Goal: Task Accomplishment & Management: Use online tool/utility

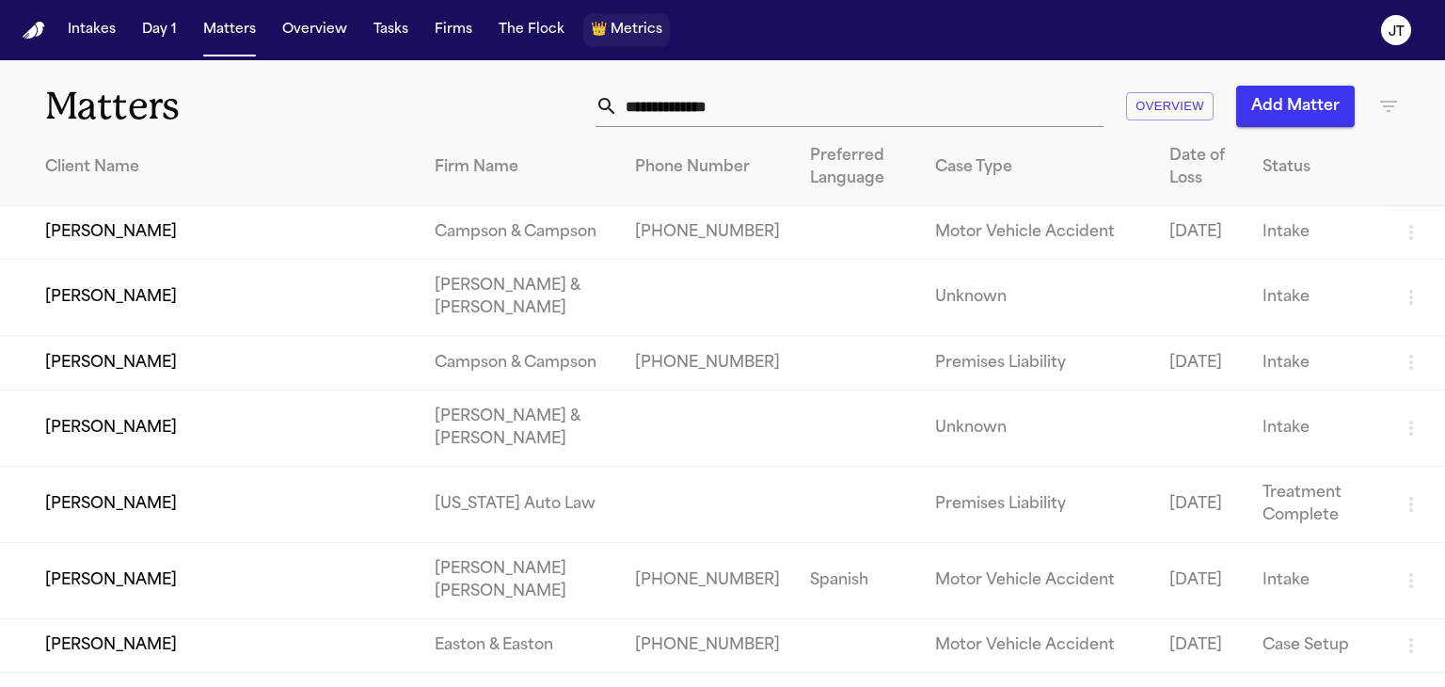
click at [610, 30] on span "Metrics" at bounding box center [636, 30] width 52 height 19
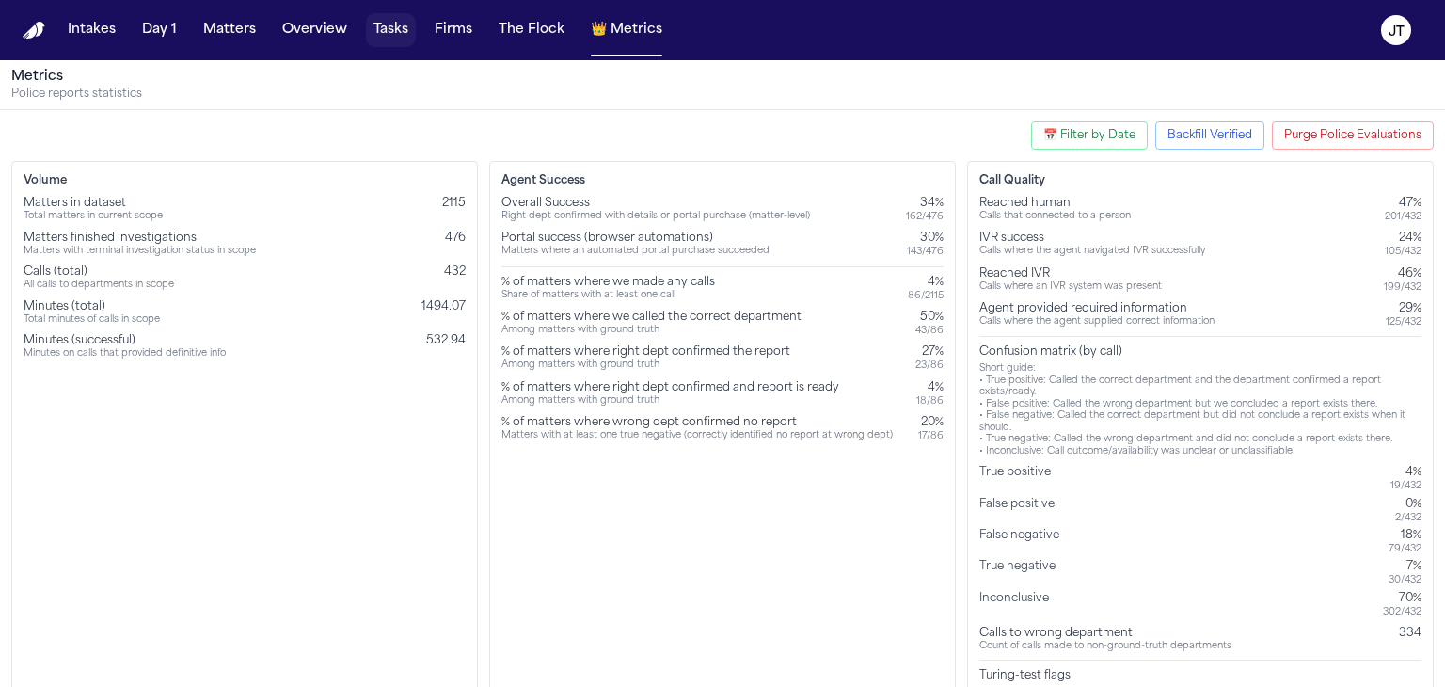
click at [379, 28] on button "Tasks" at bounding box center [391, 30] width 50 height 34
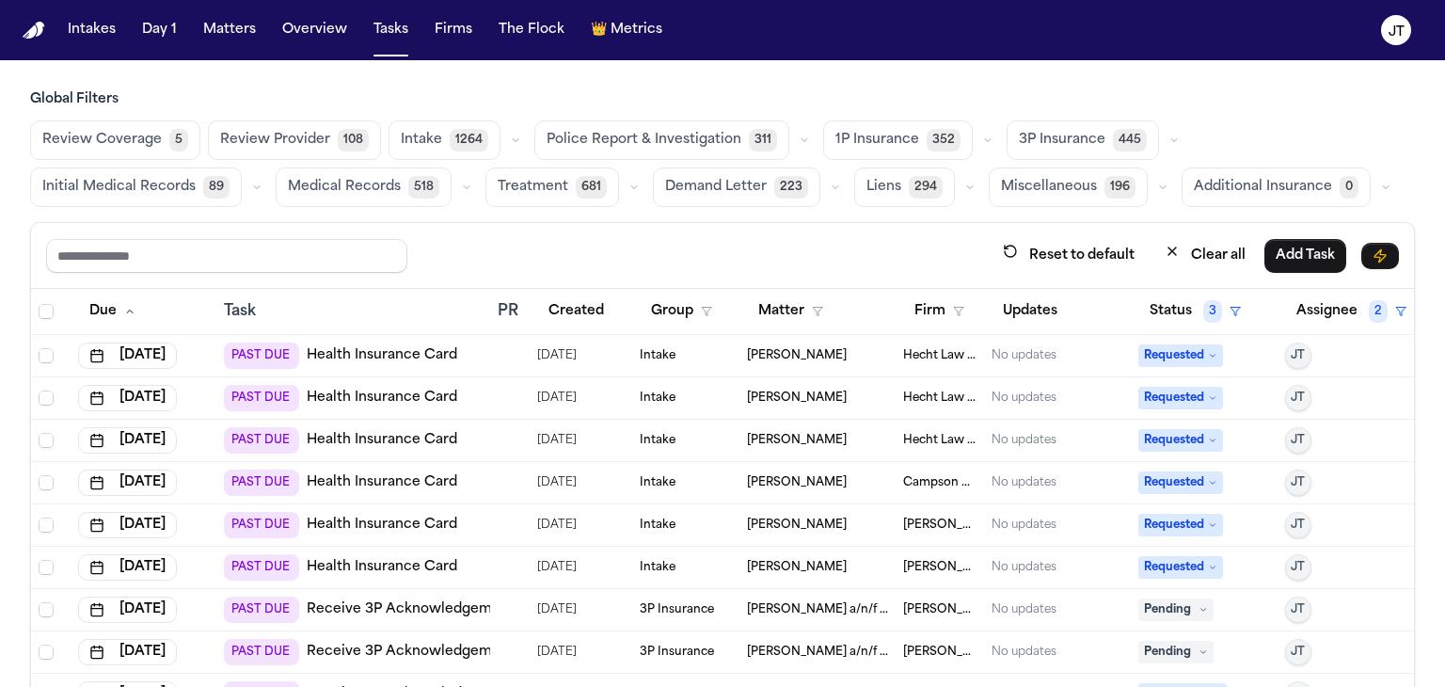
click at [862, 134] on span "1P Insurance" at bounding box center [877, 140] width 84 height 19
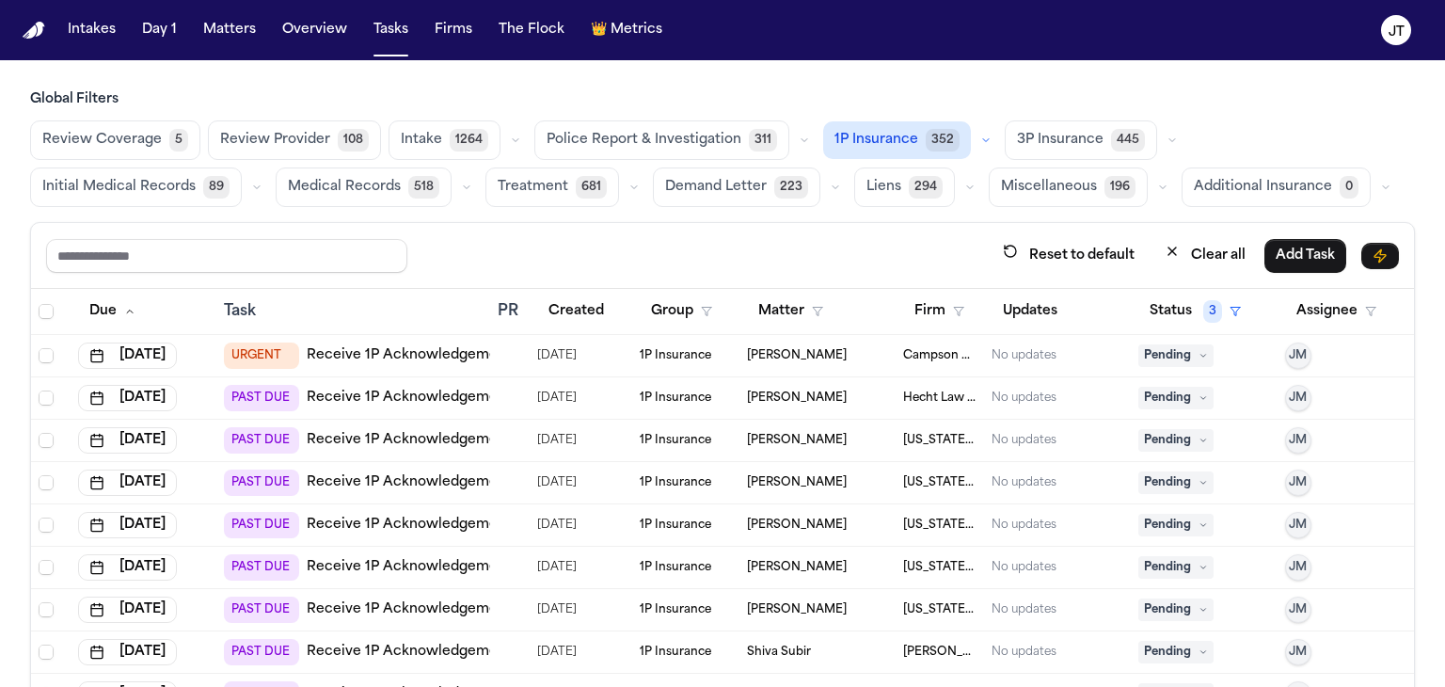
click at [446, 349] on link "Receive 1P Acknowledgement" at bounding box center [409, 355] width 205 height 19
click at [591, 23] on span "👑" at bounding box center [599, 30] width 16 height 19
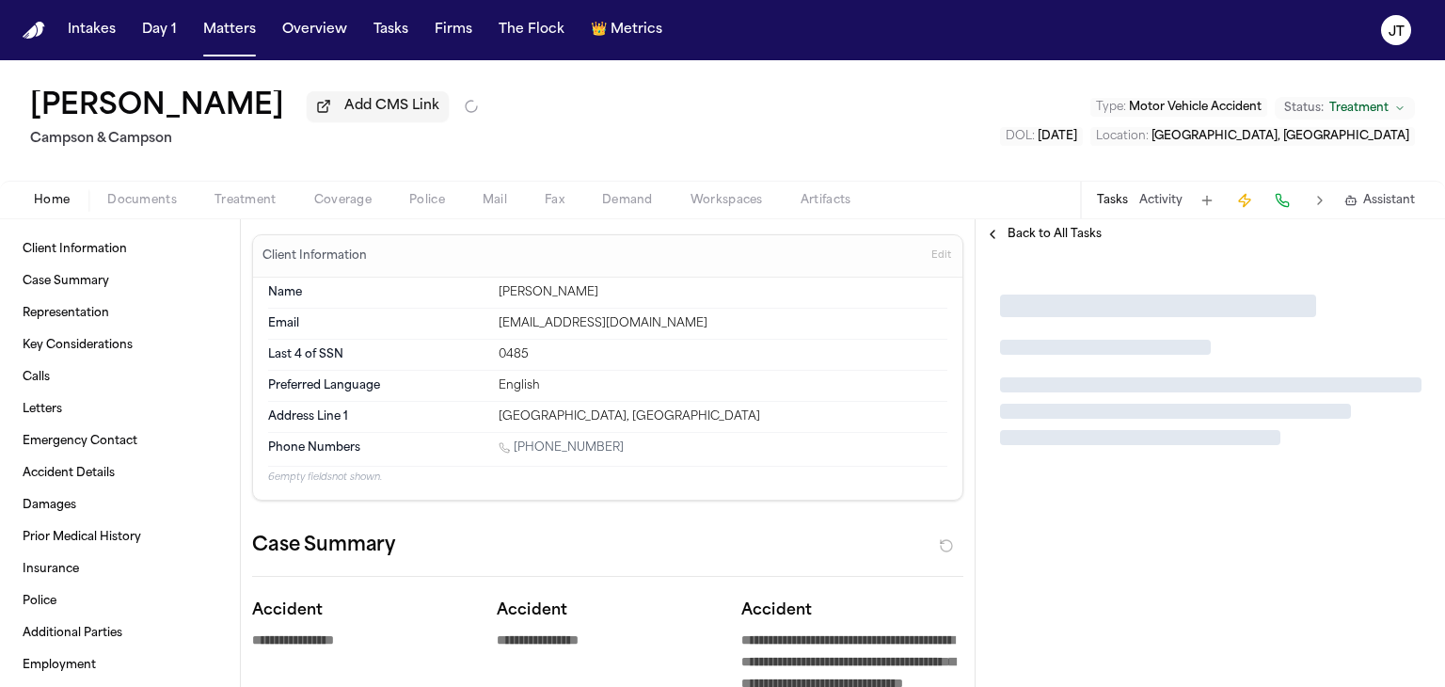
type textarea "*"
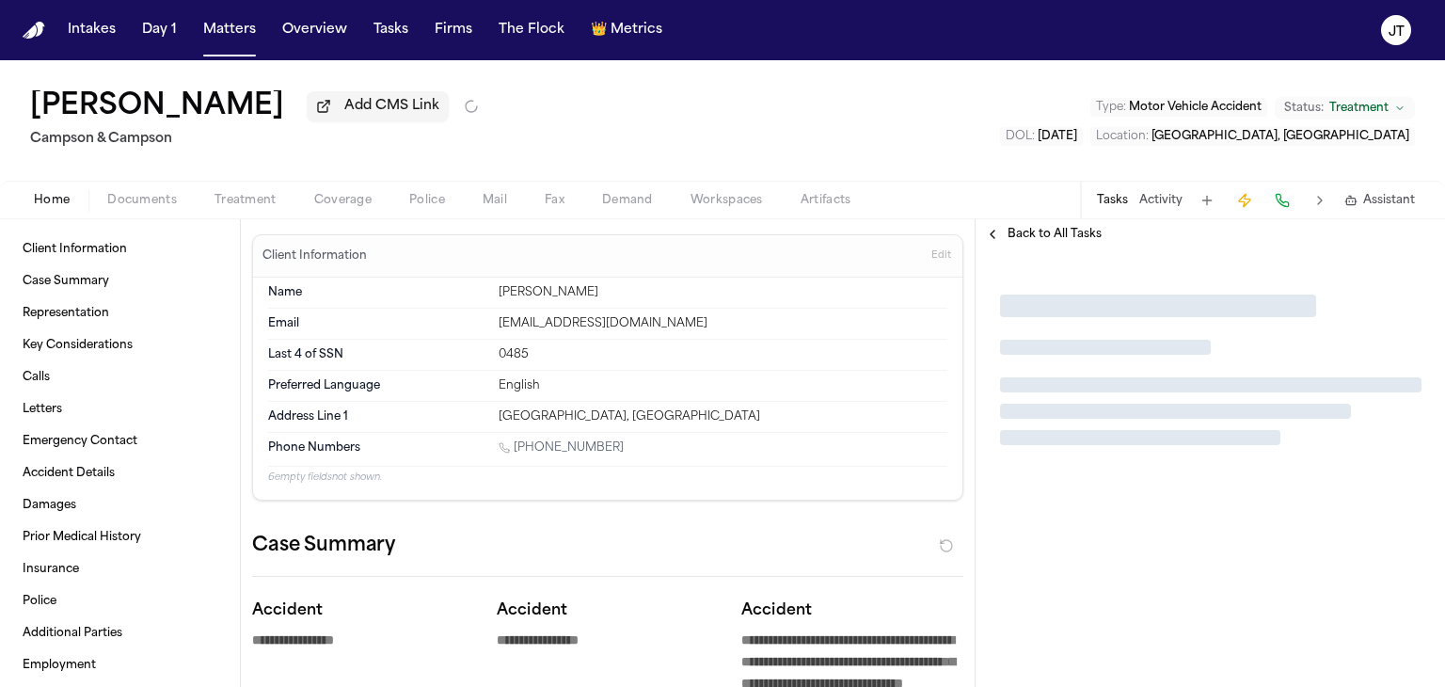
type textarea "*"
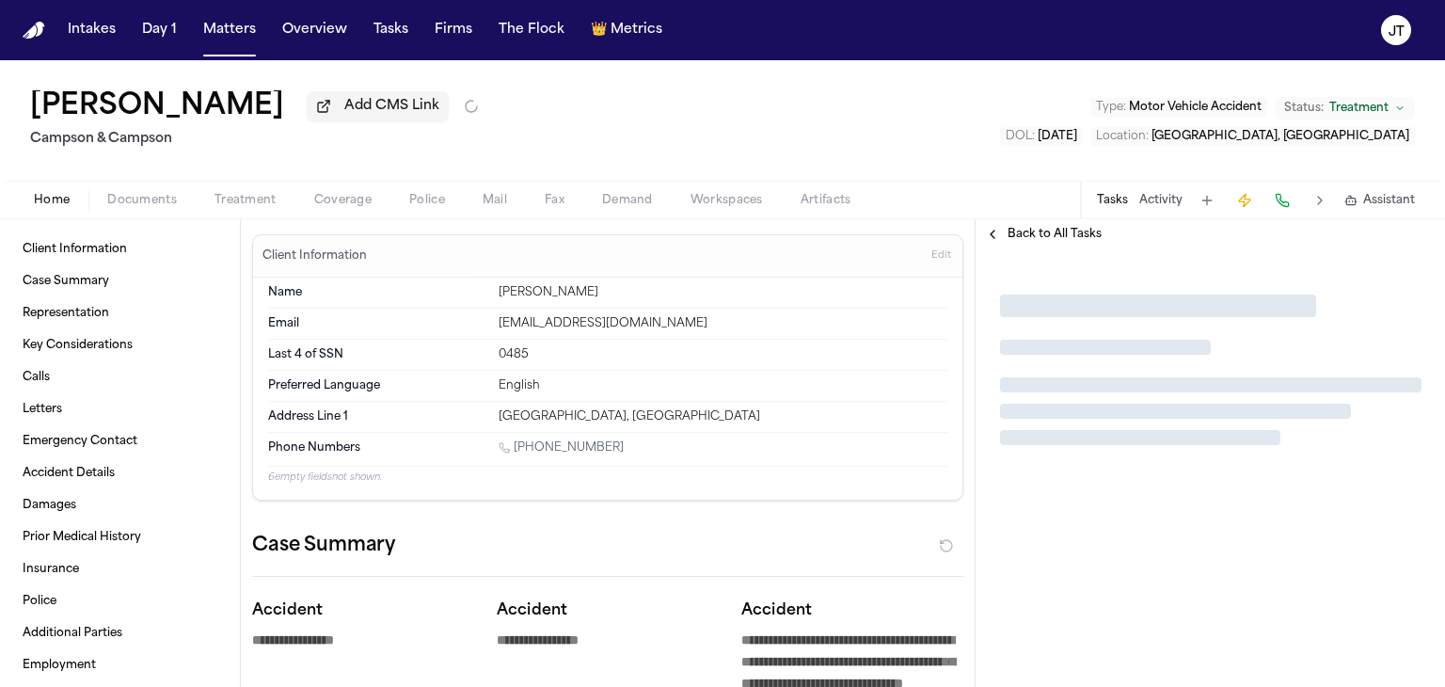
type textarea "*"
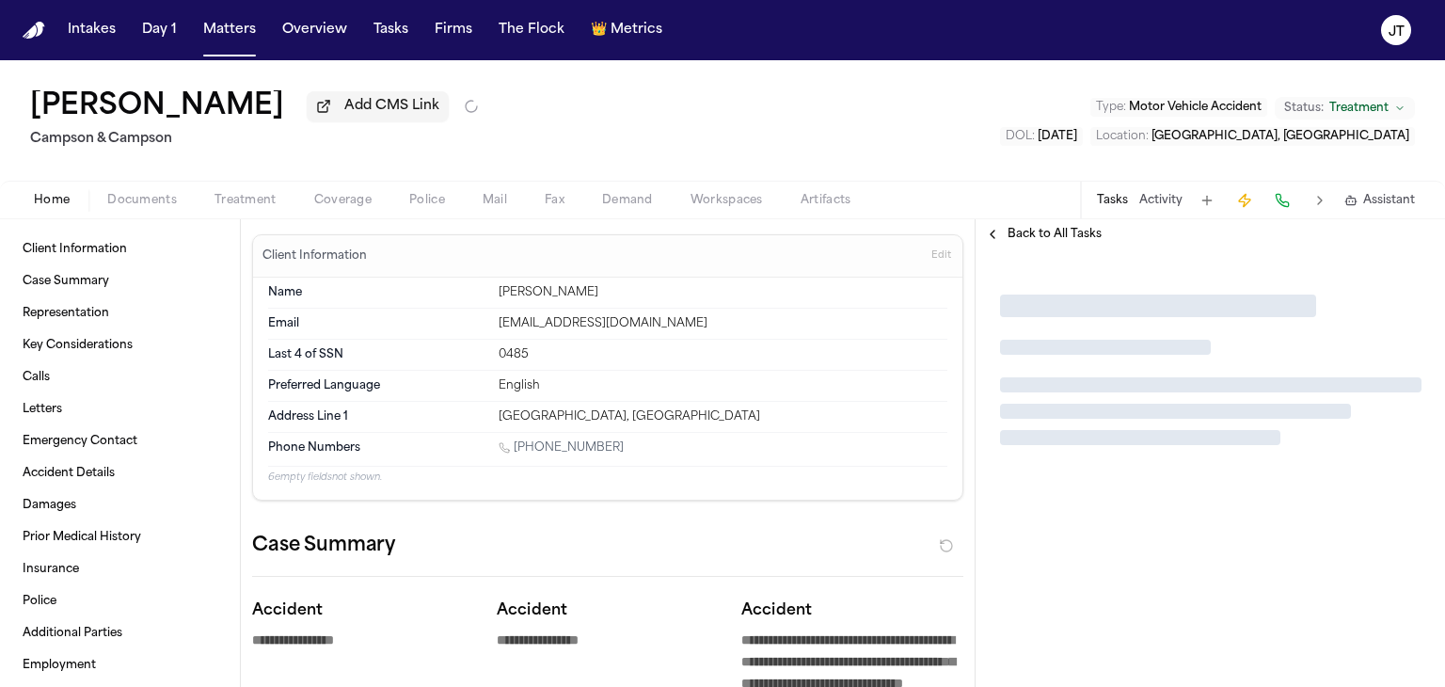
type textarea "*"
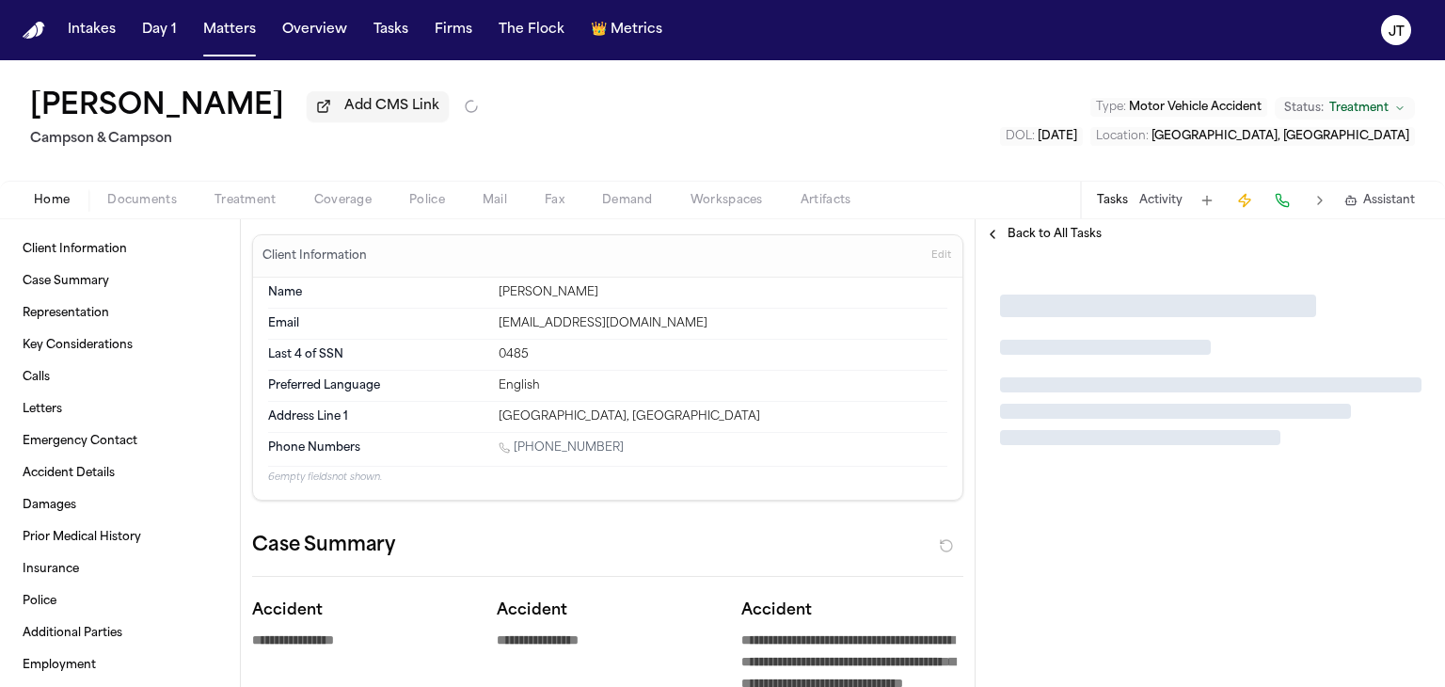
type textarea "*"
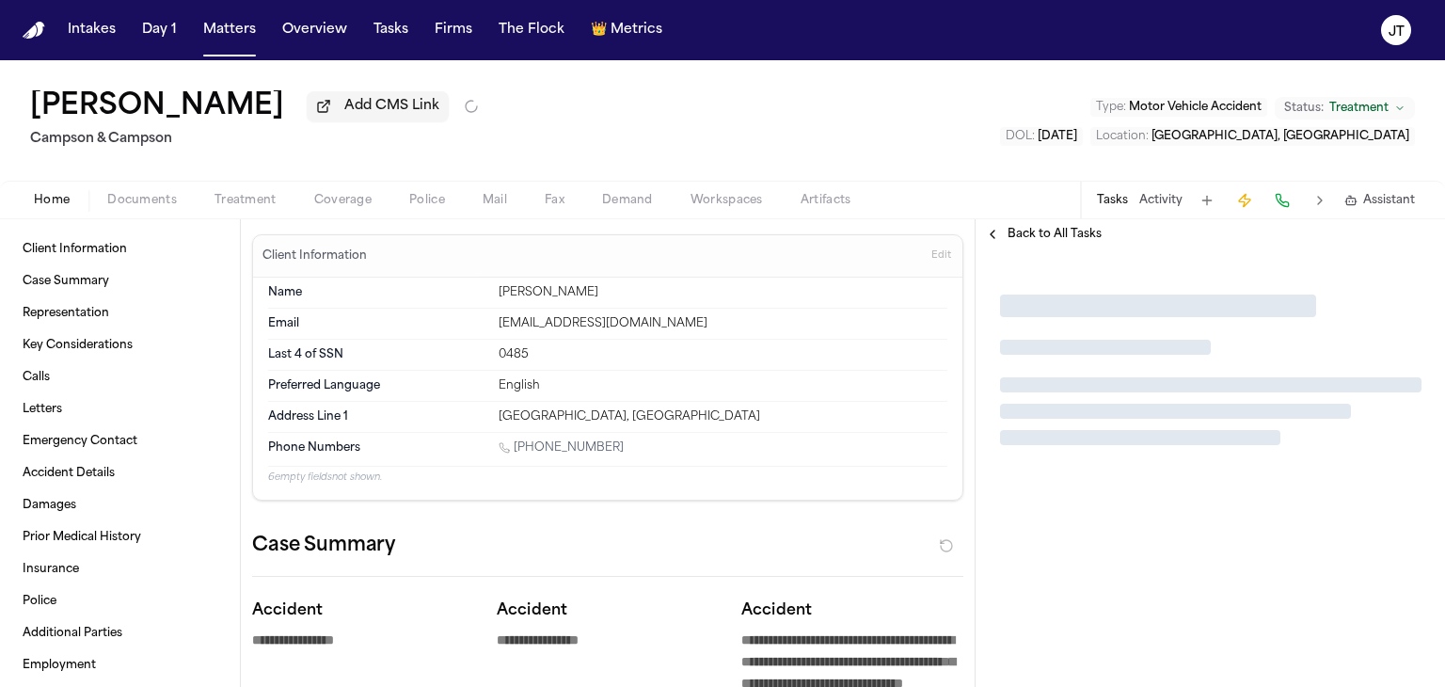
type textarea "*"
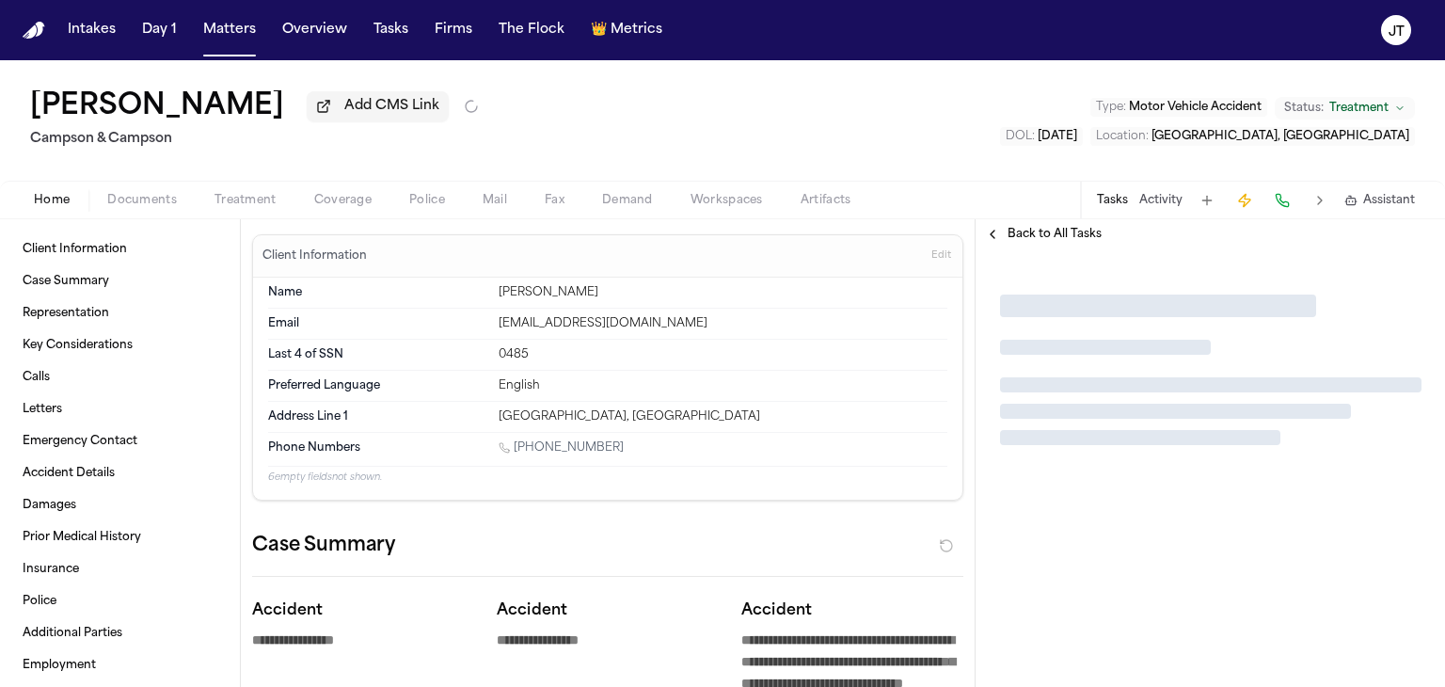
type textarea "*"
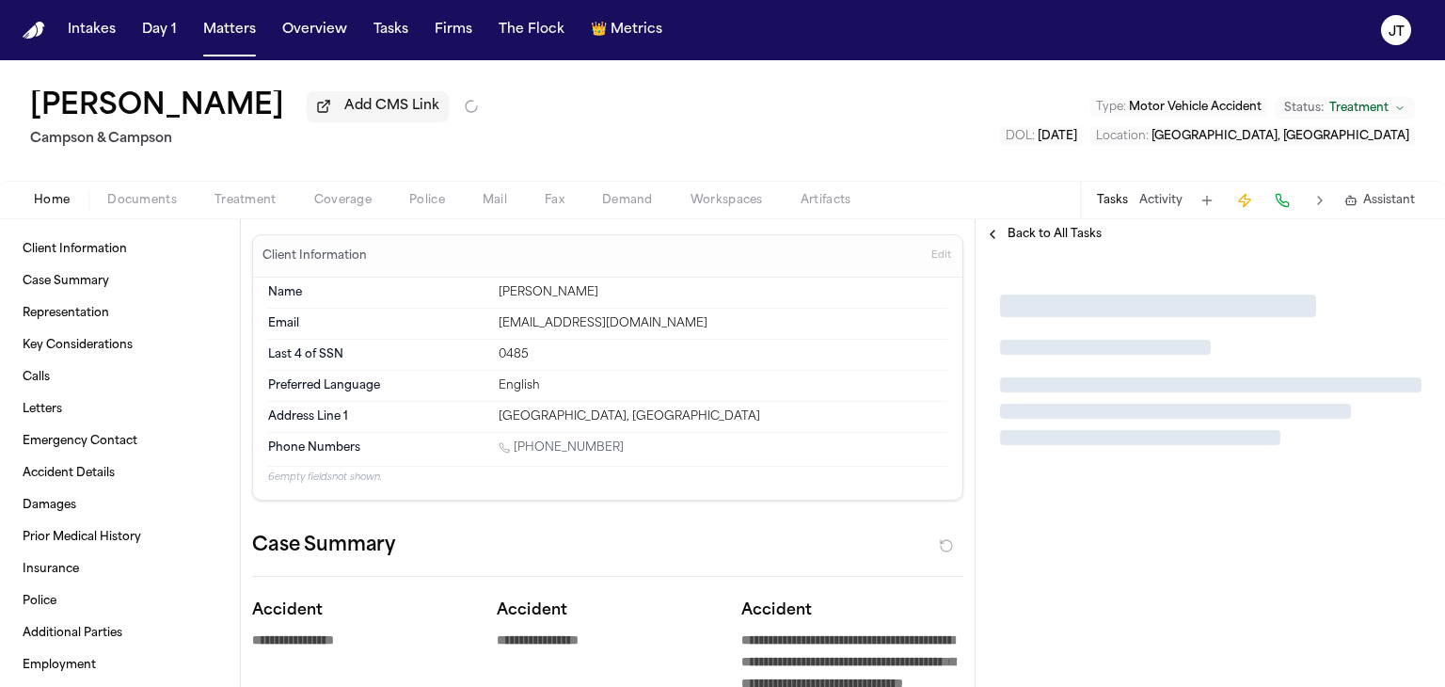
type textarea "*"
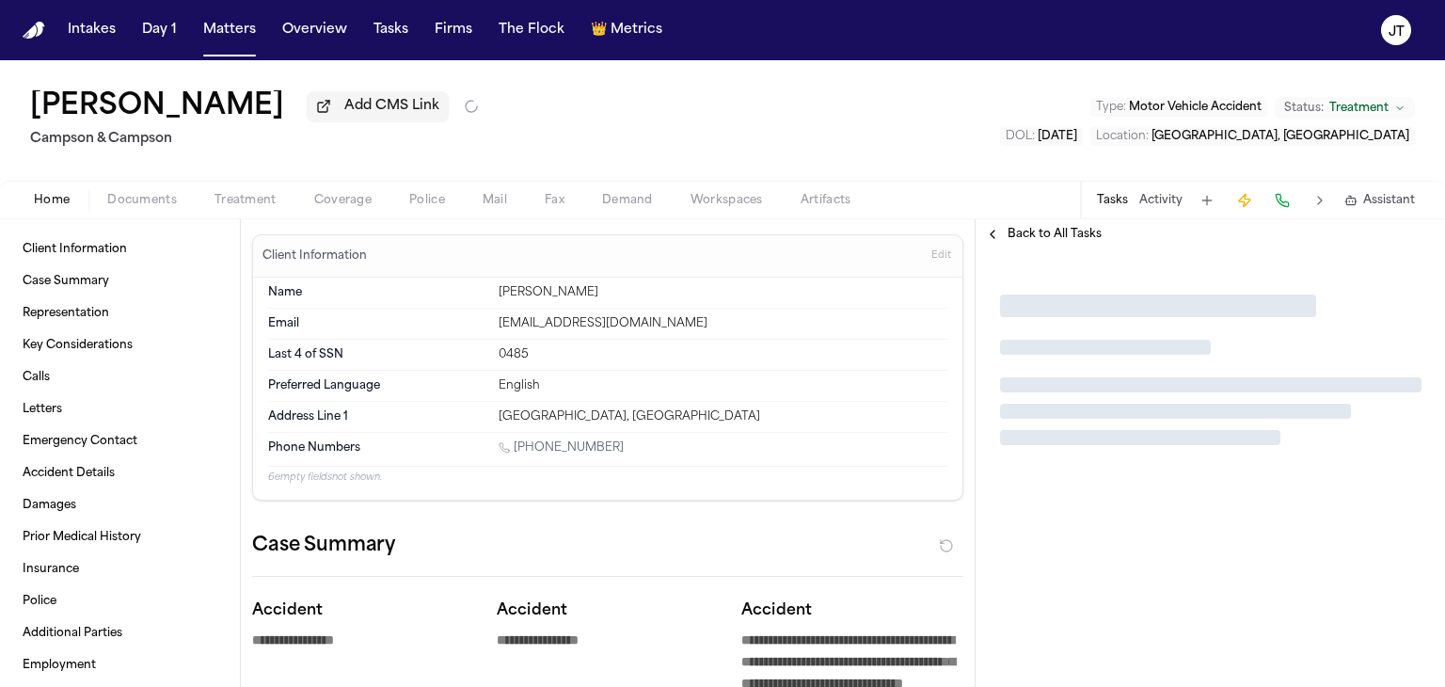
type textarea "*"
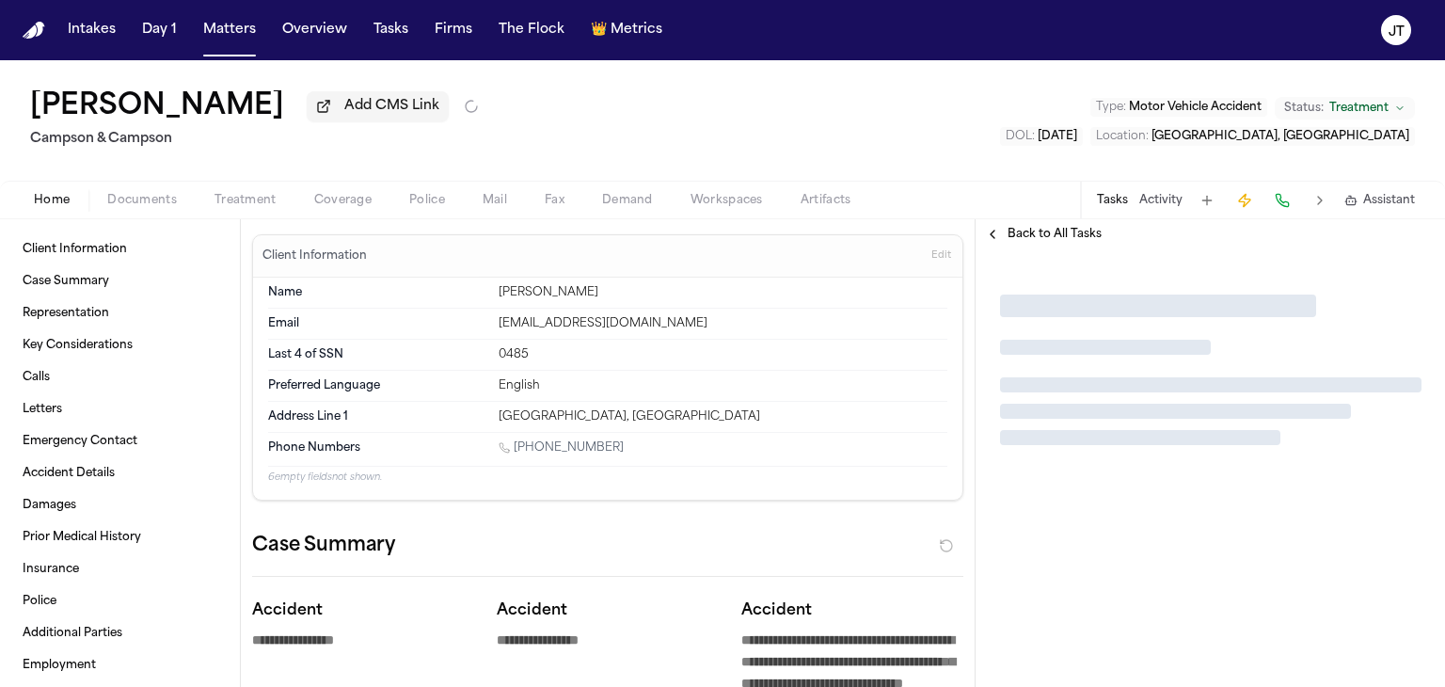
type textarea "*"
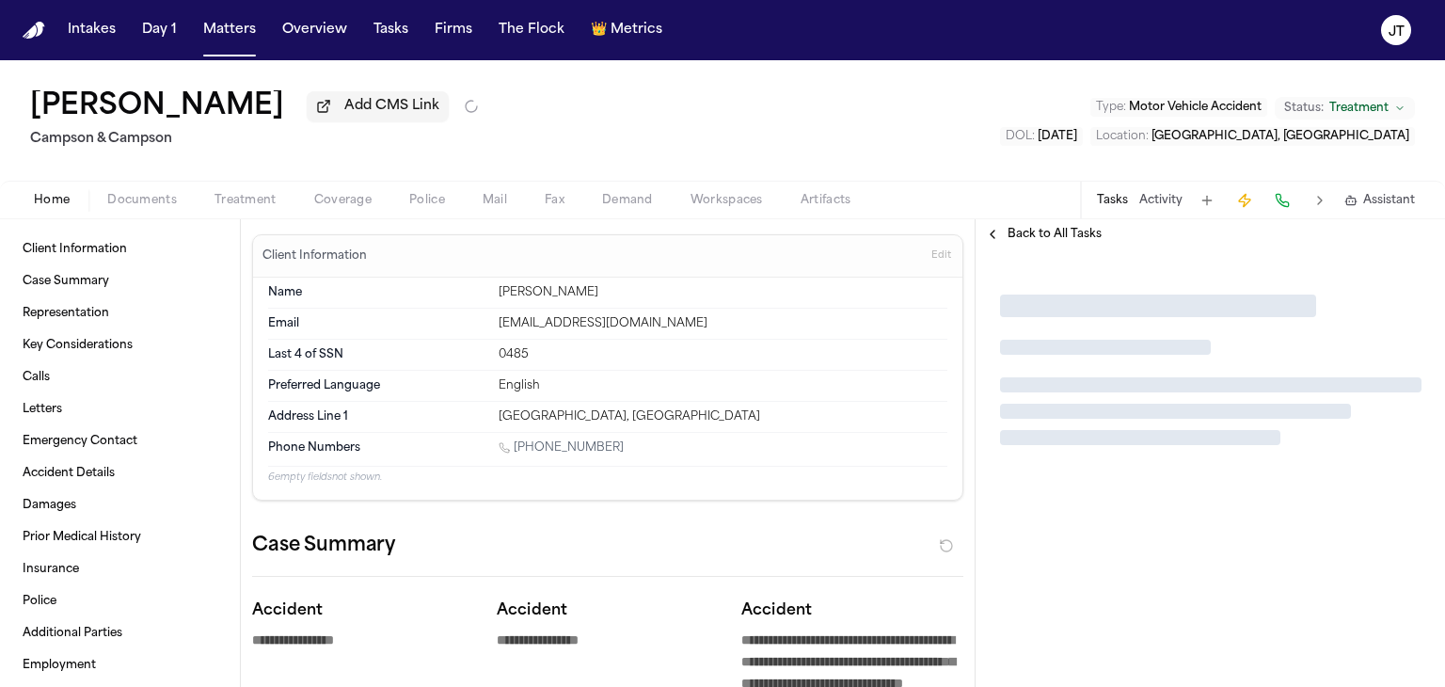
type textarea "*"
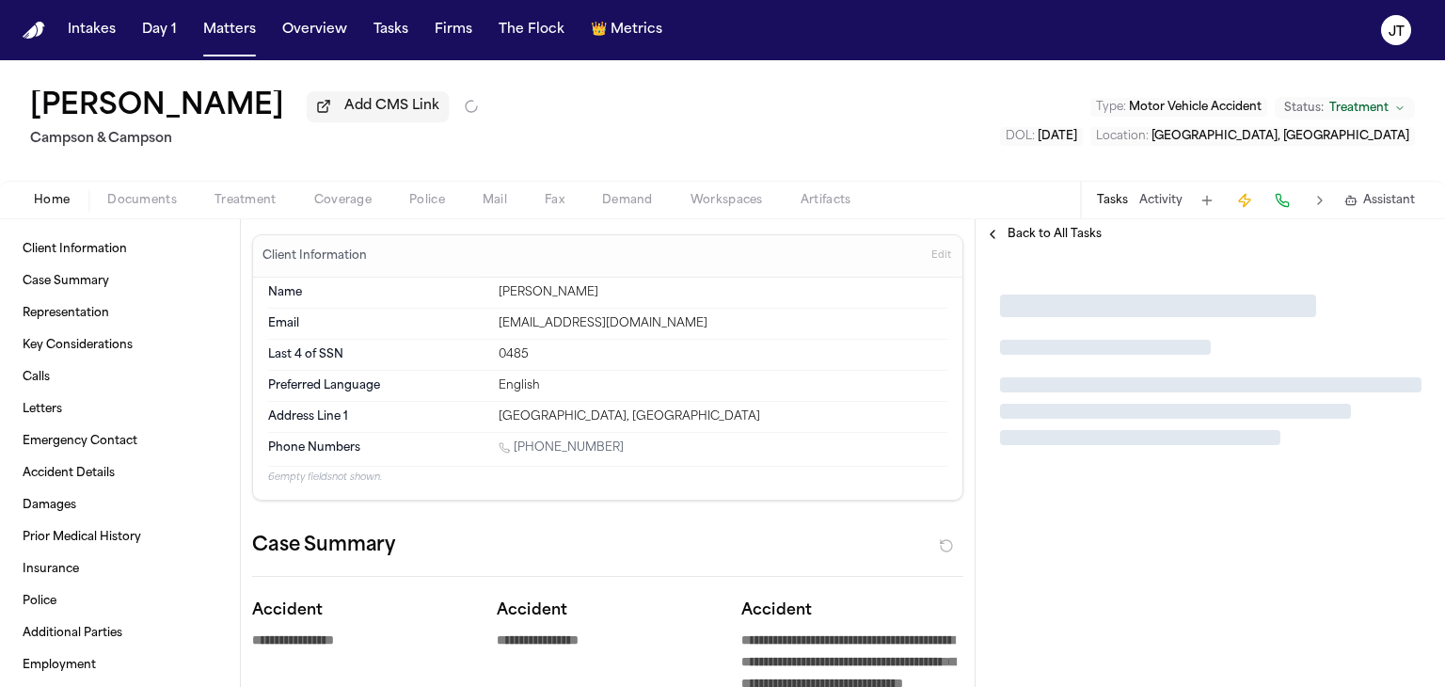
type textarea "*"
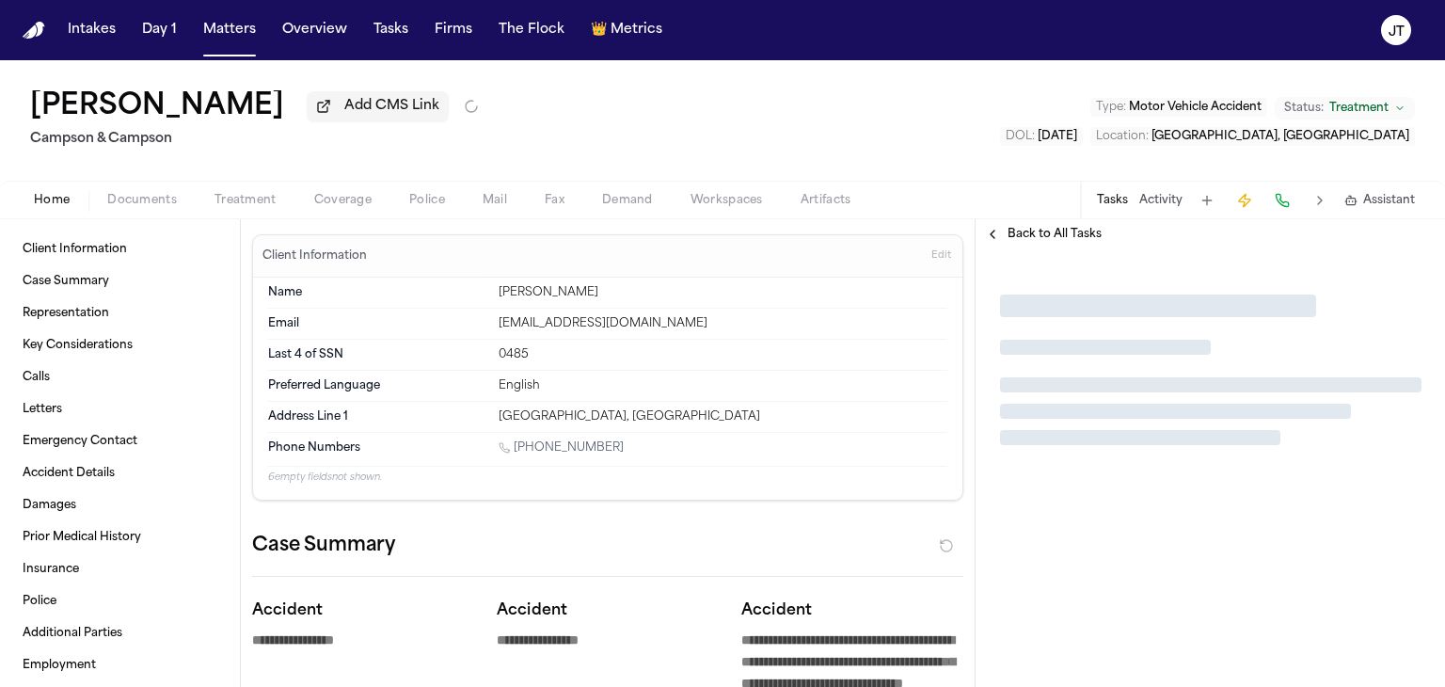
type textarea "*"
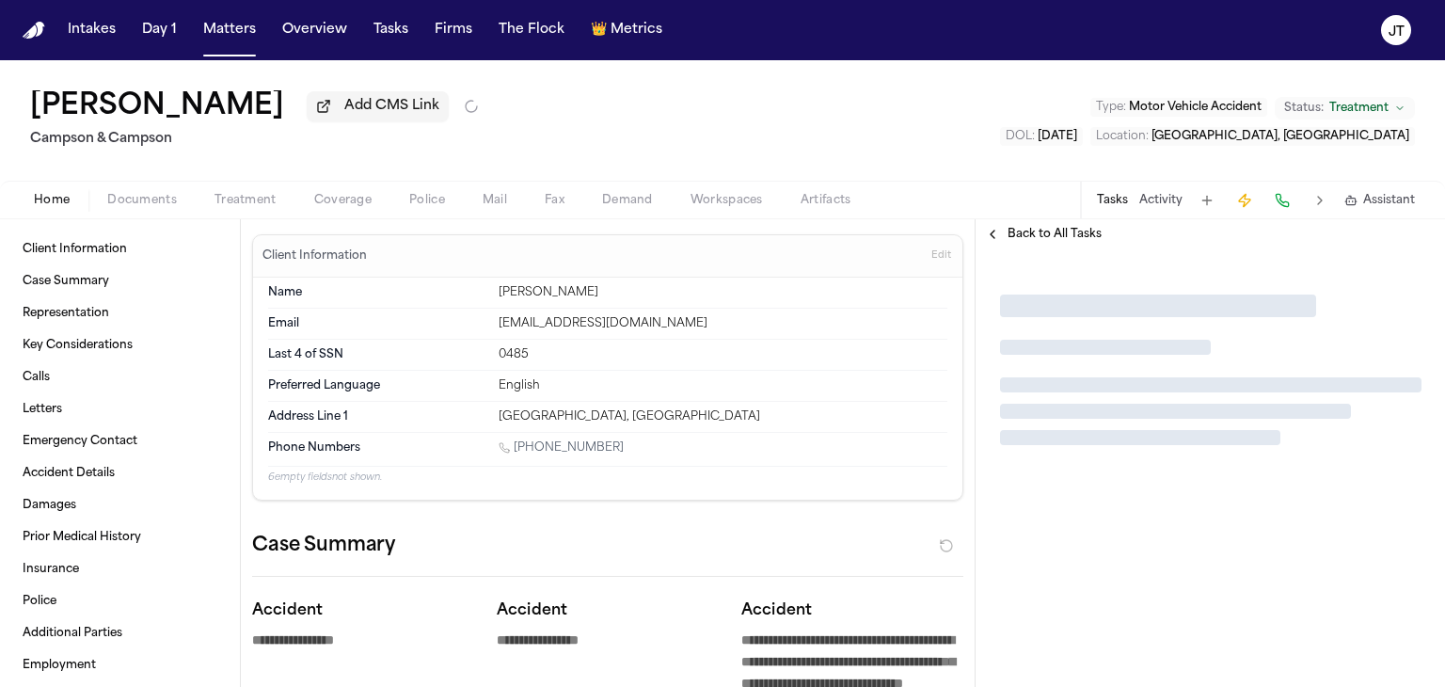
type textarea "*"
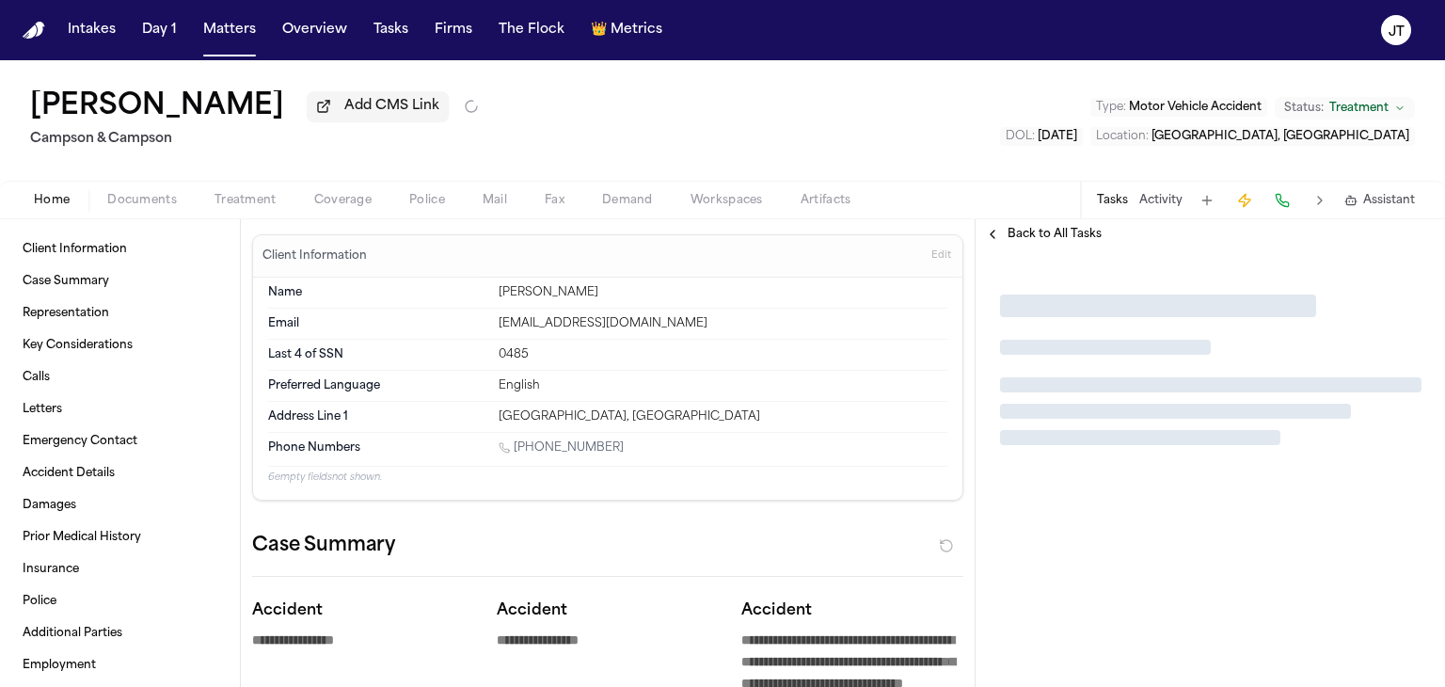
type textarea "*"
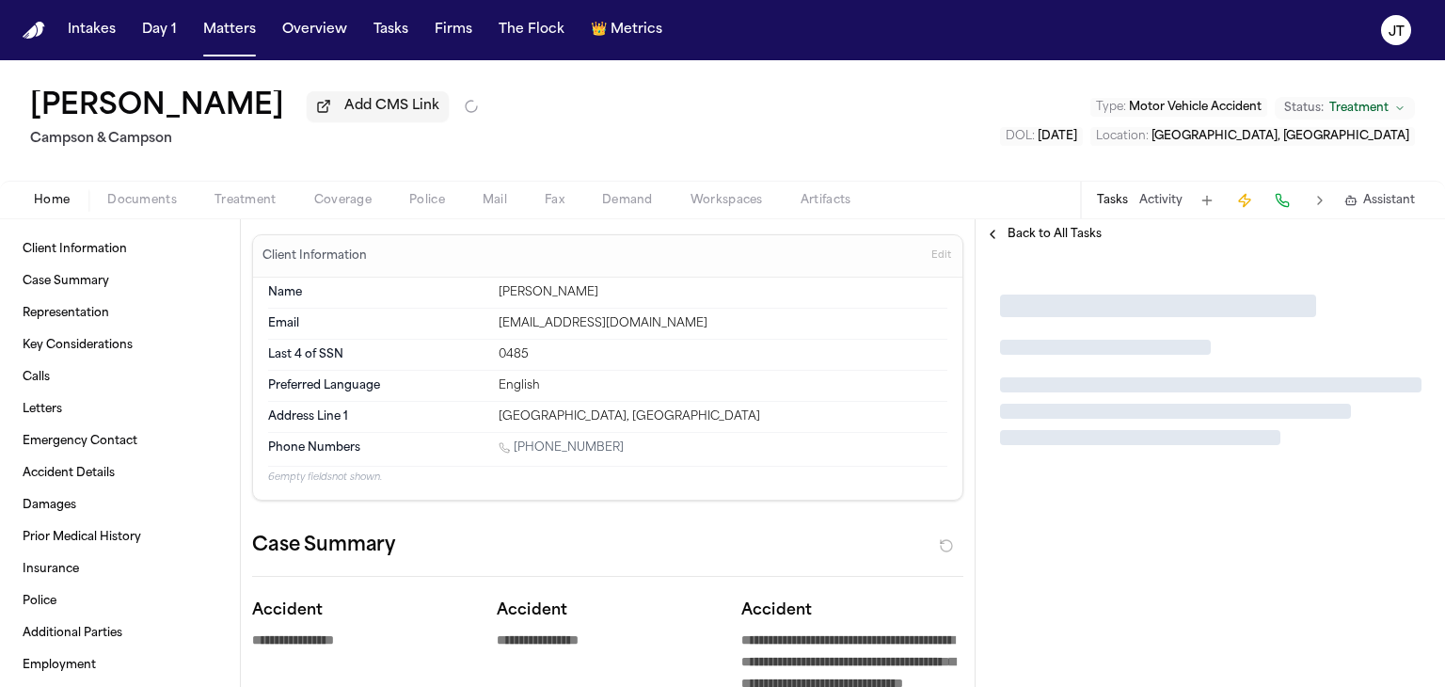
type textarea "*"
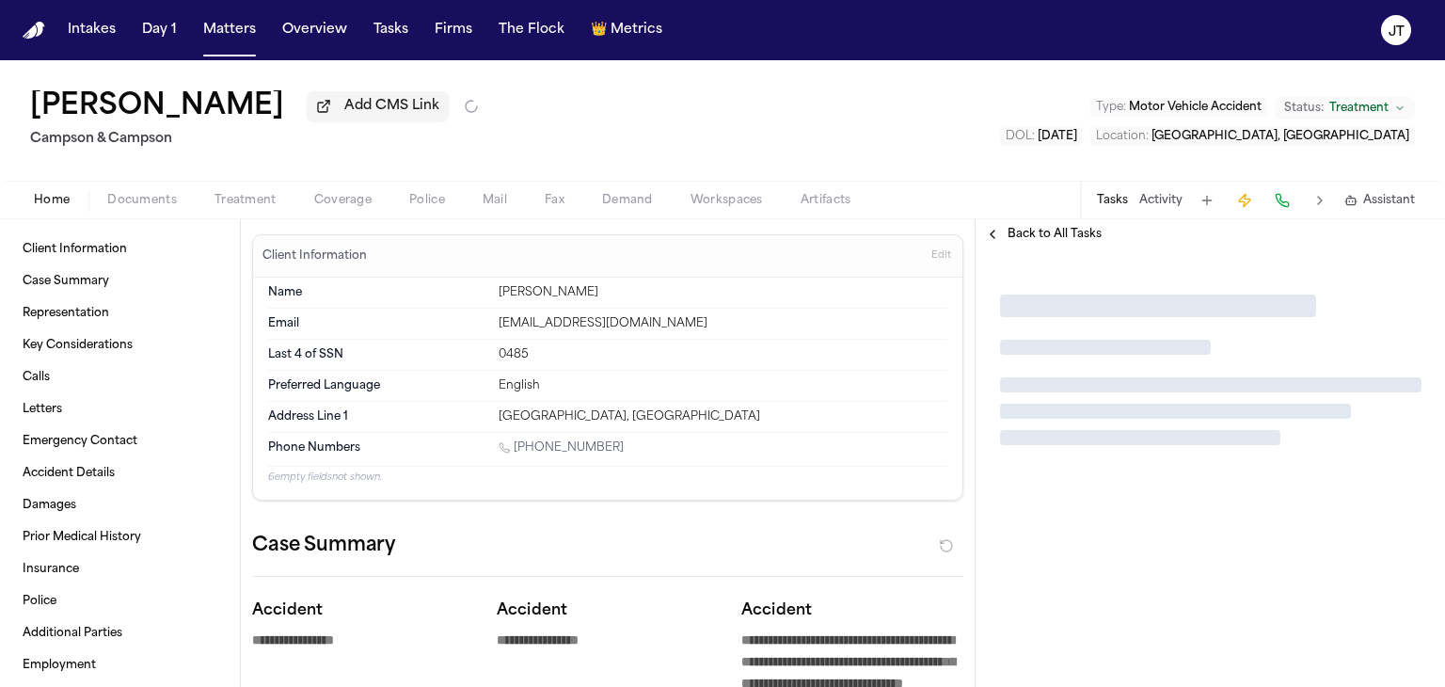
type textarea "*"
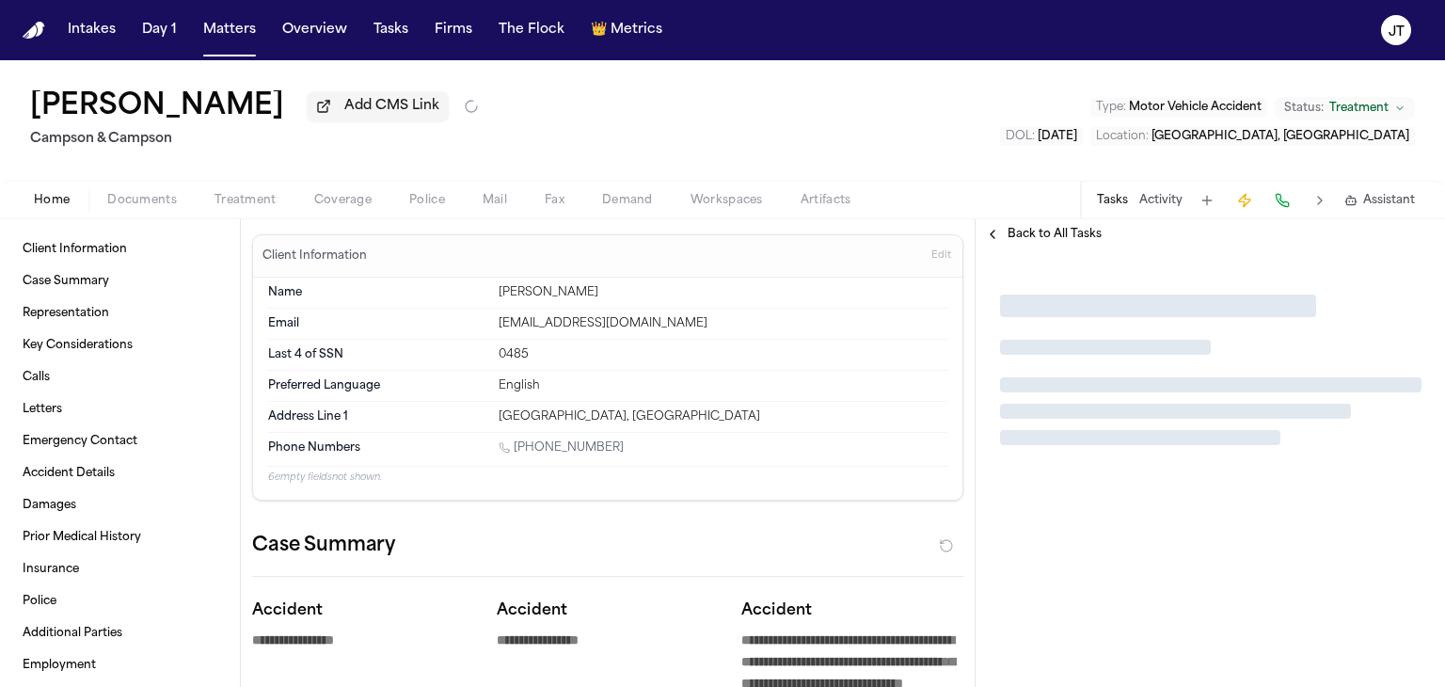
type textarea "*"
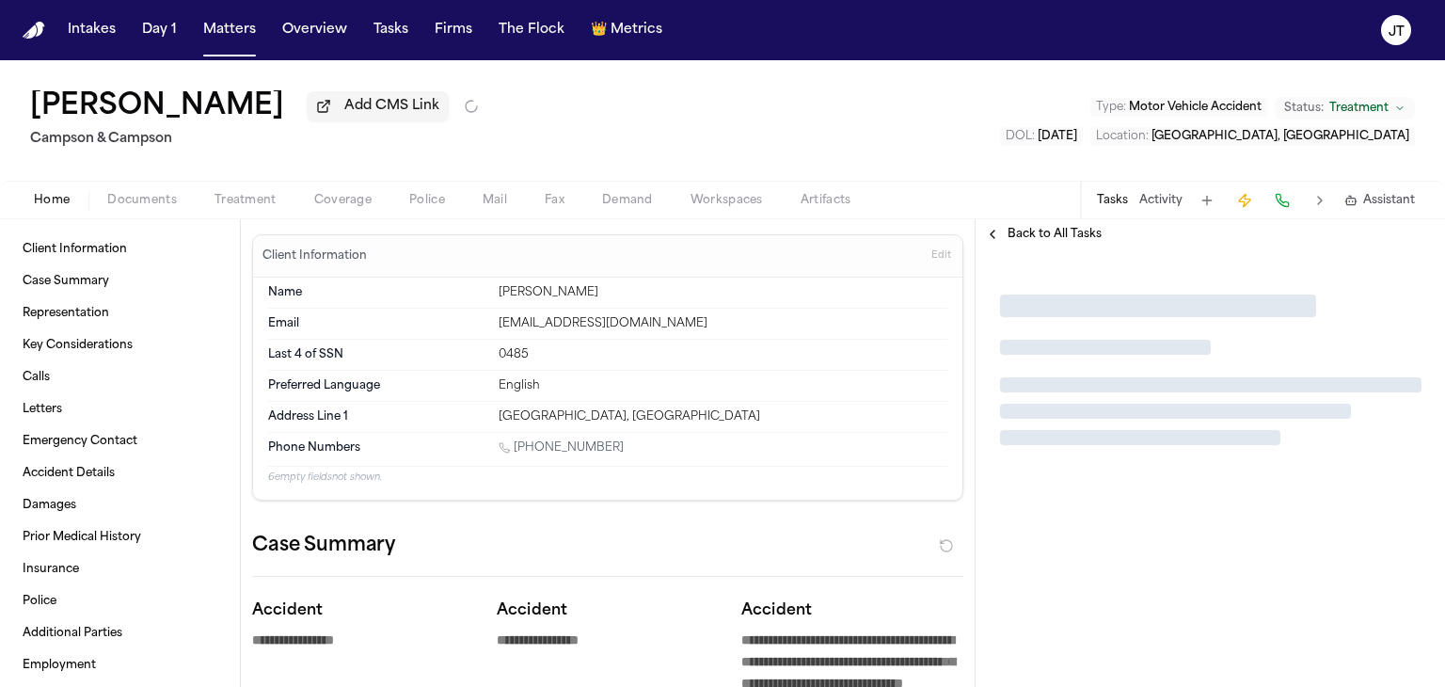
type textarea "*"
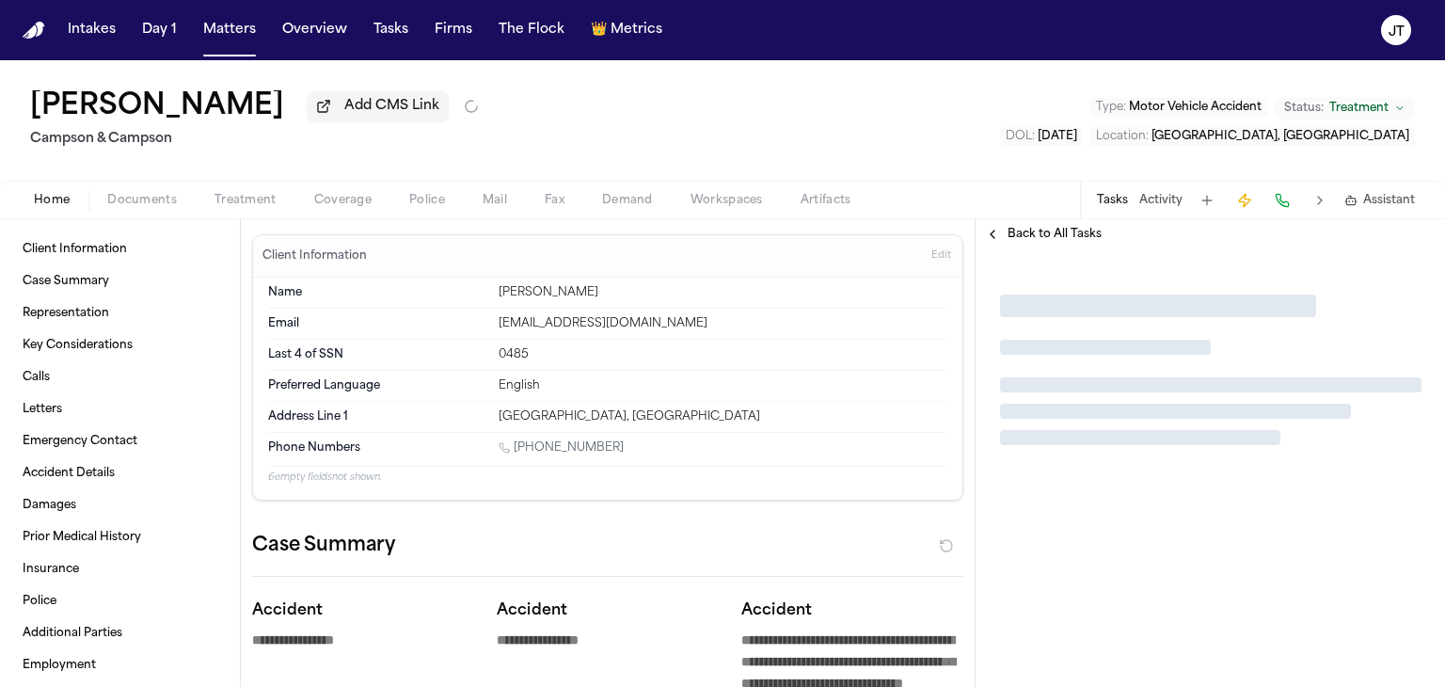
type textarea "*"
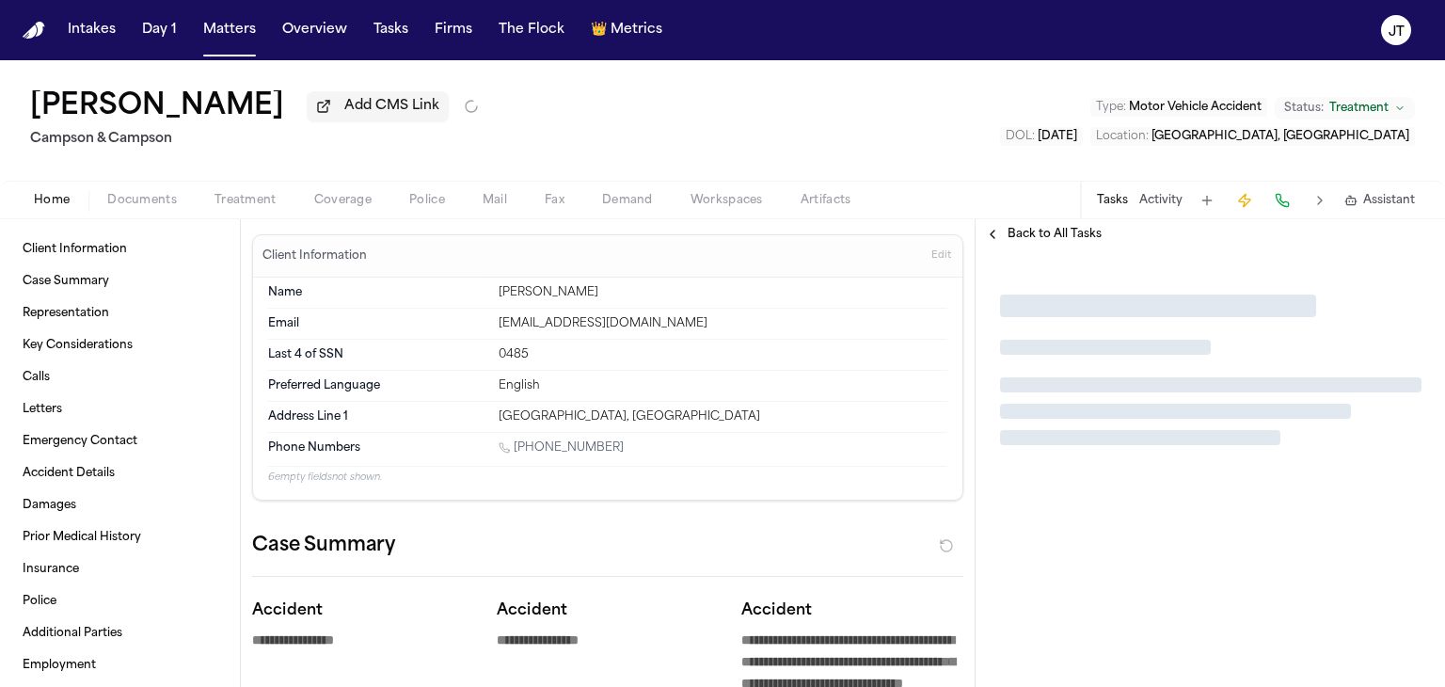
type textarea "*"
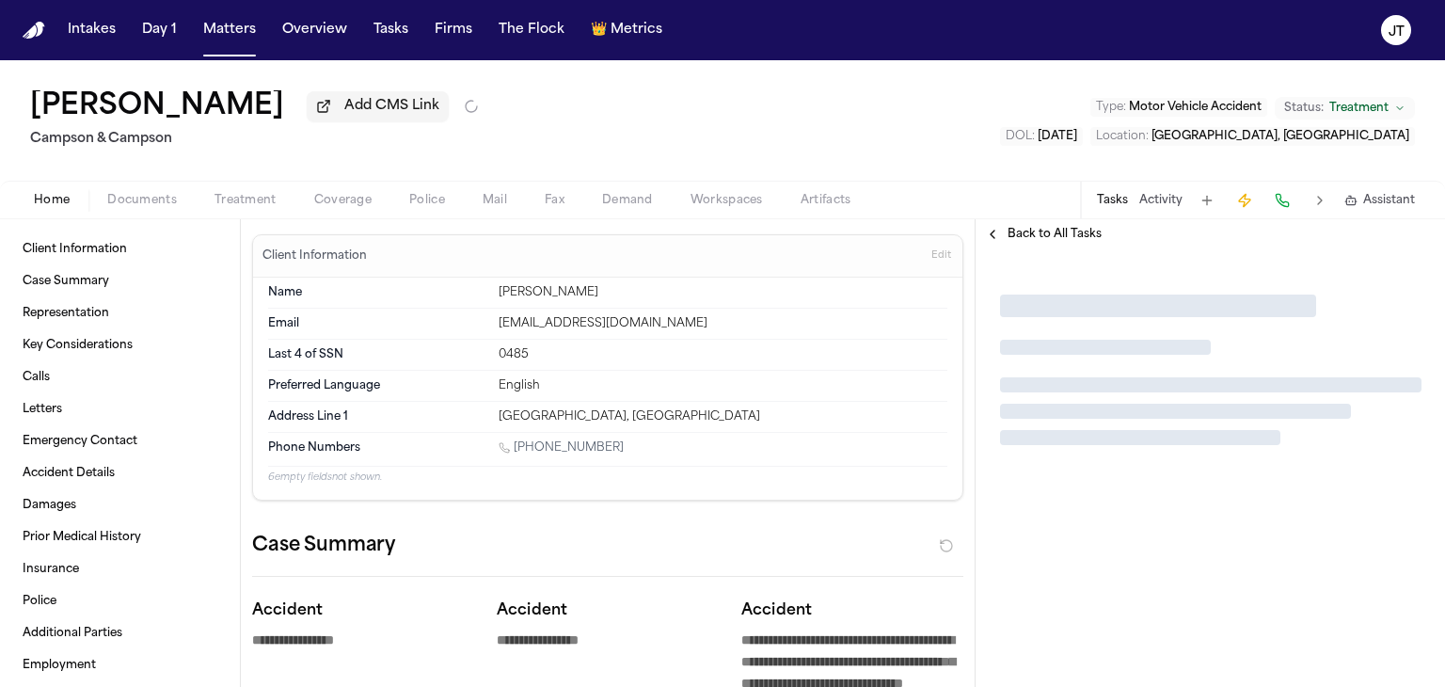
type textarea "*"
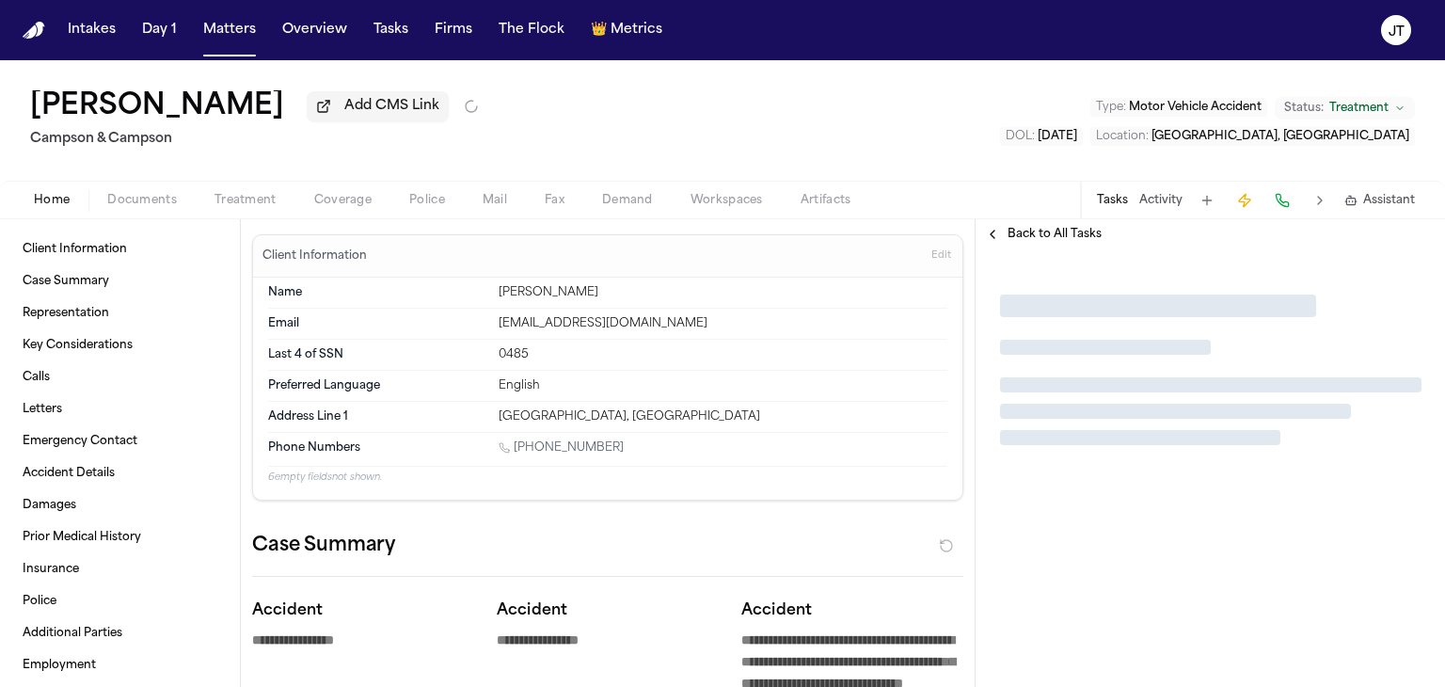
type textarea "*"
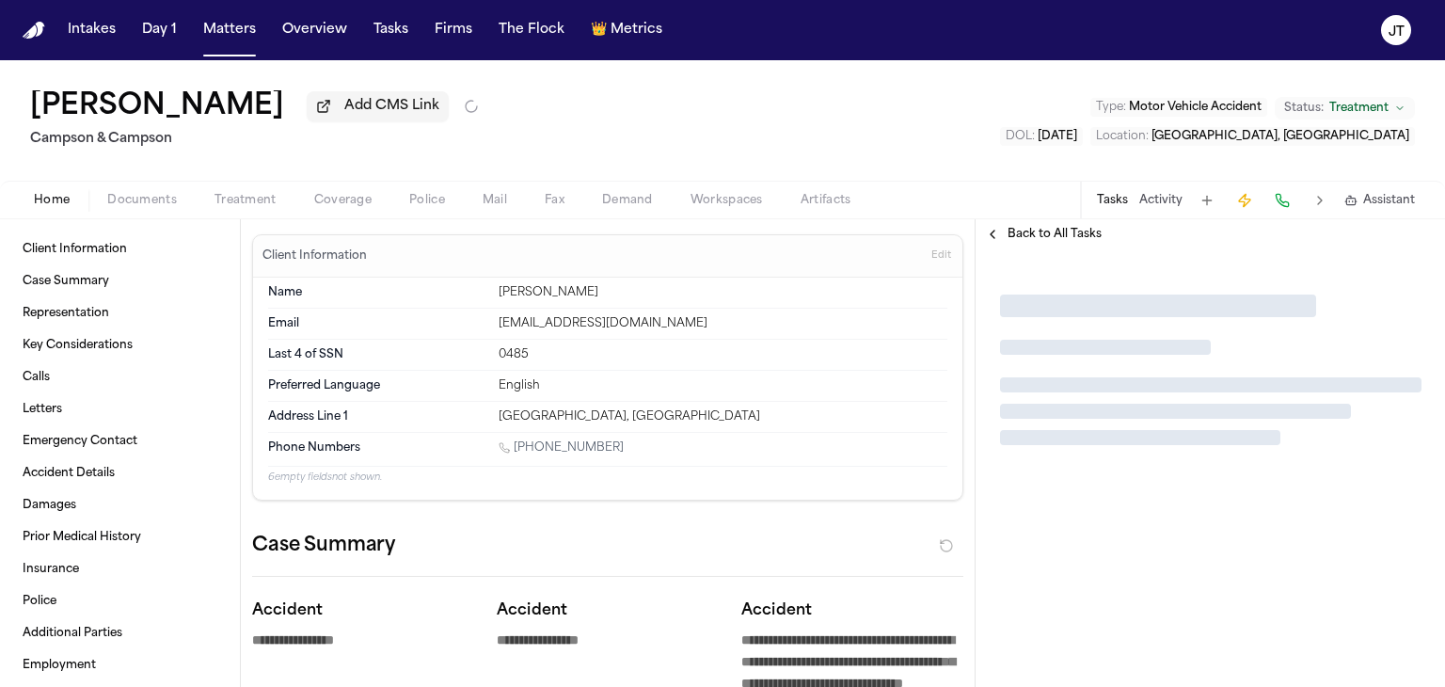
type textarea "*"
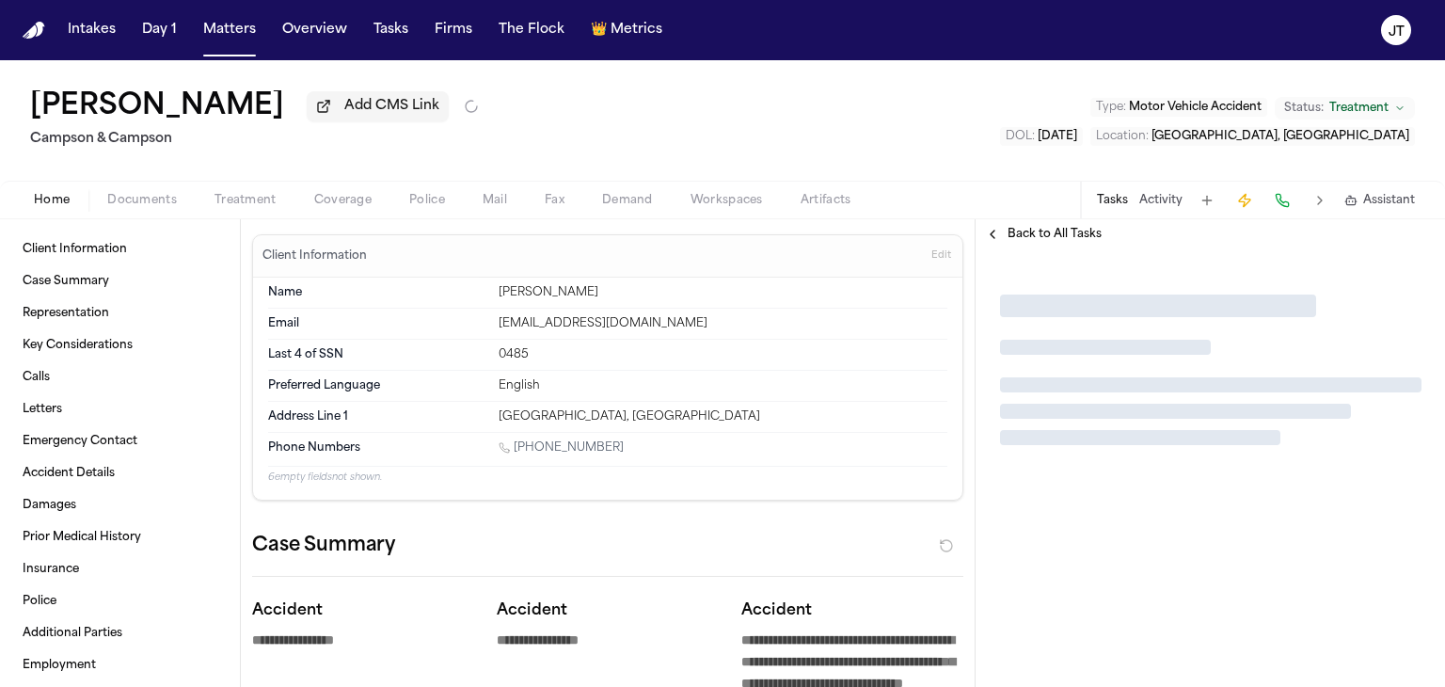
type textarea "*"
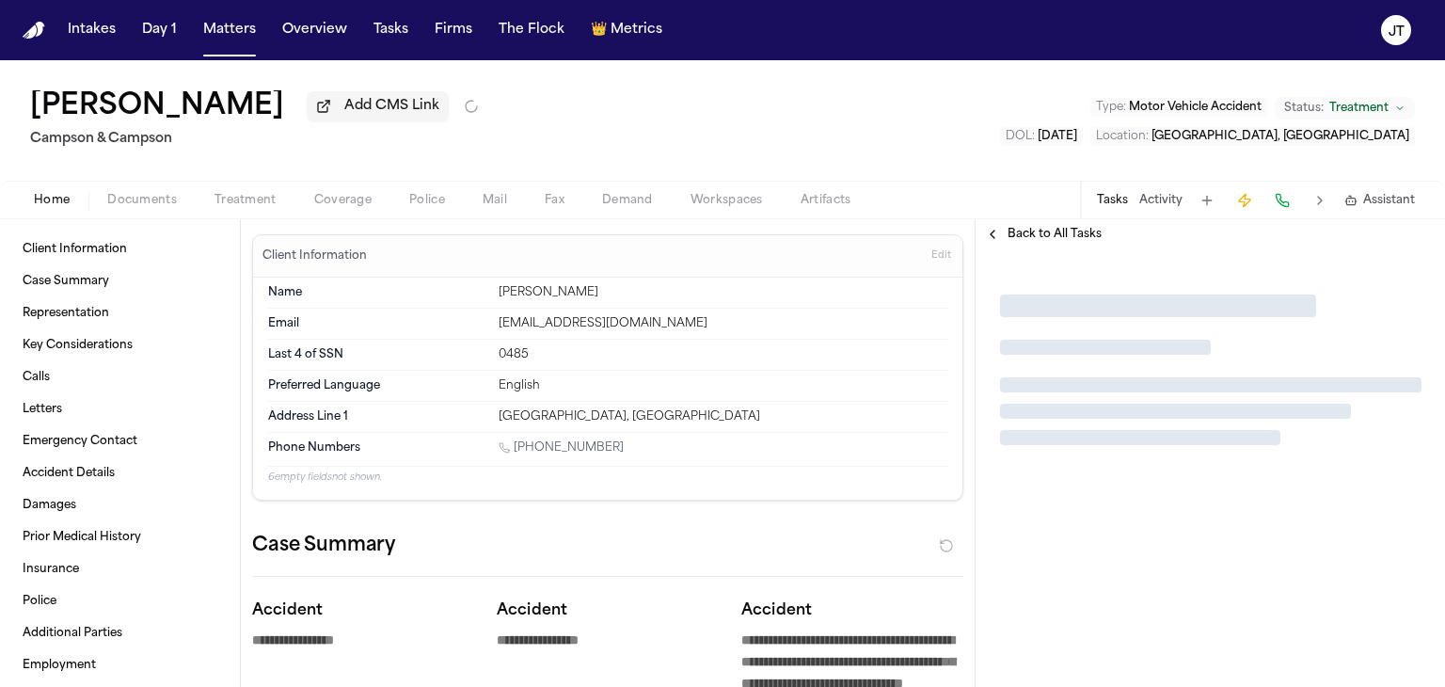
type textarea "*"
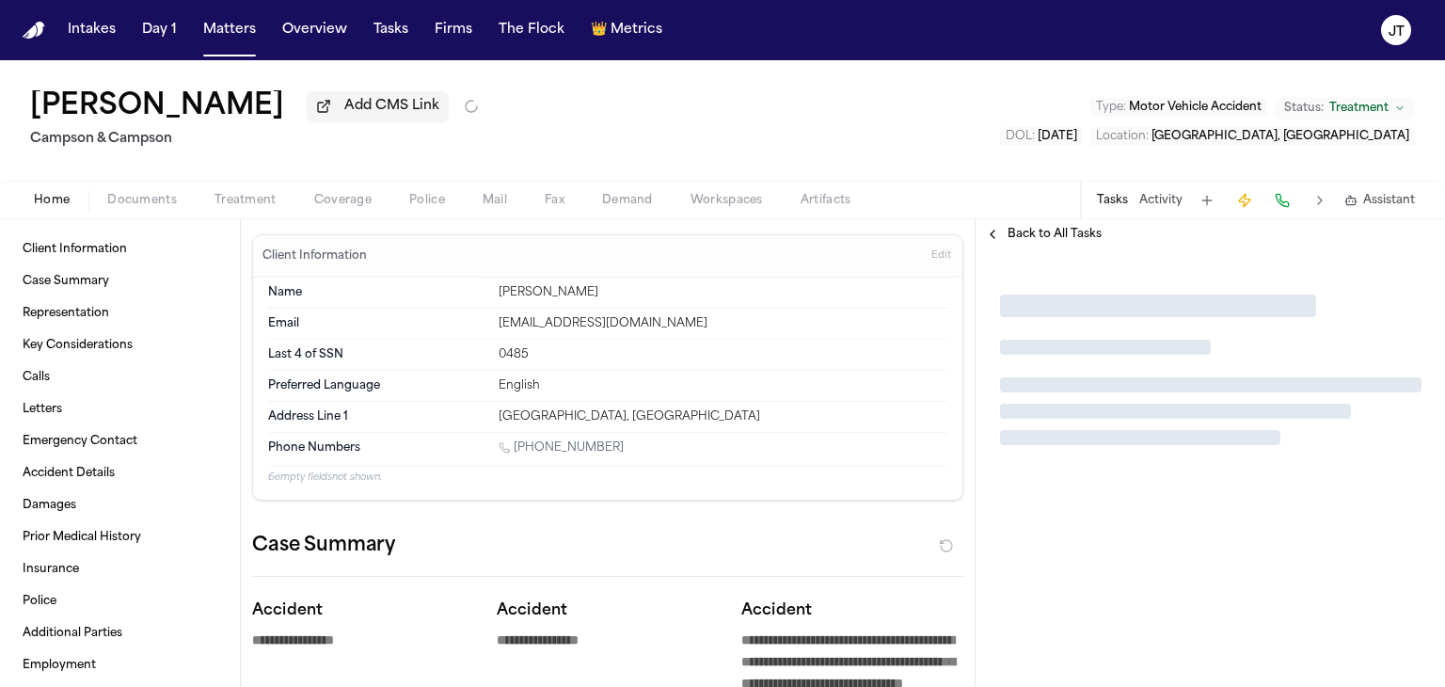
type textarea "*"
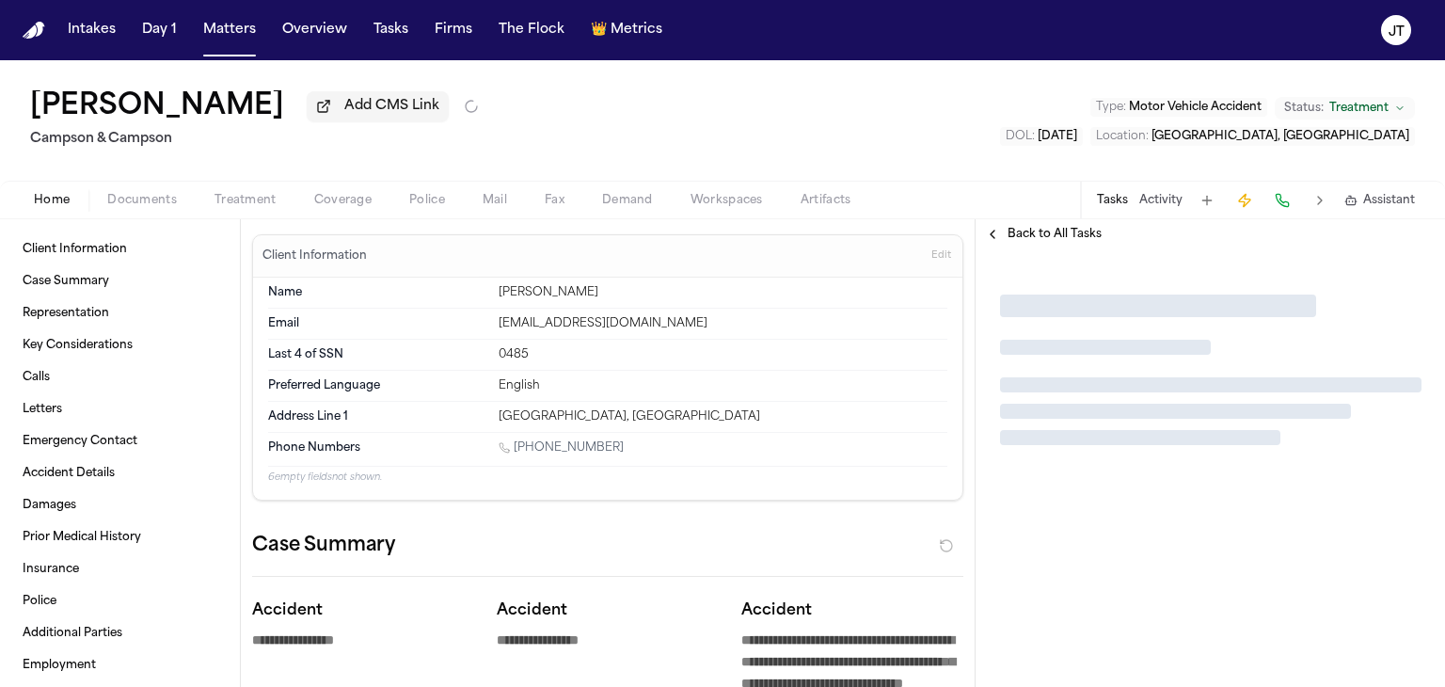
type textarea "*"
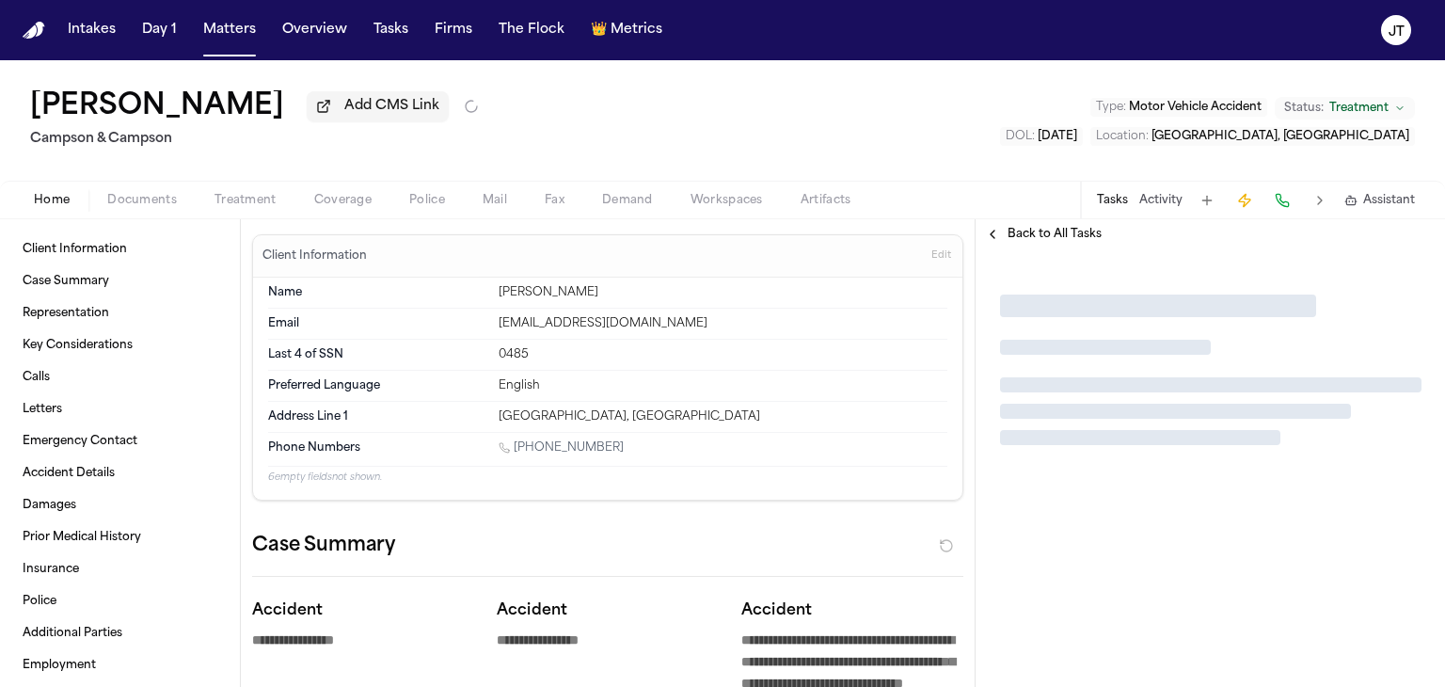
type textarea "*"
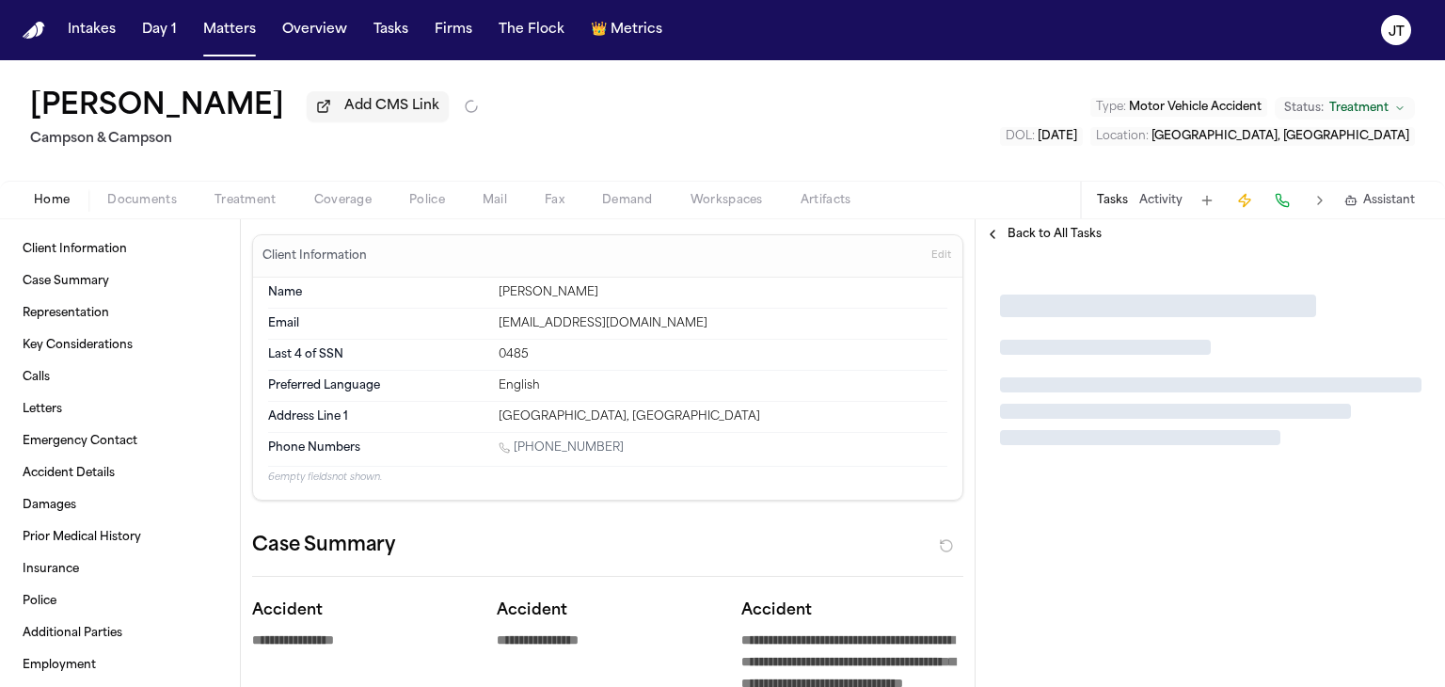
type textarea "*"
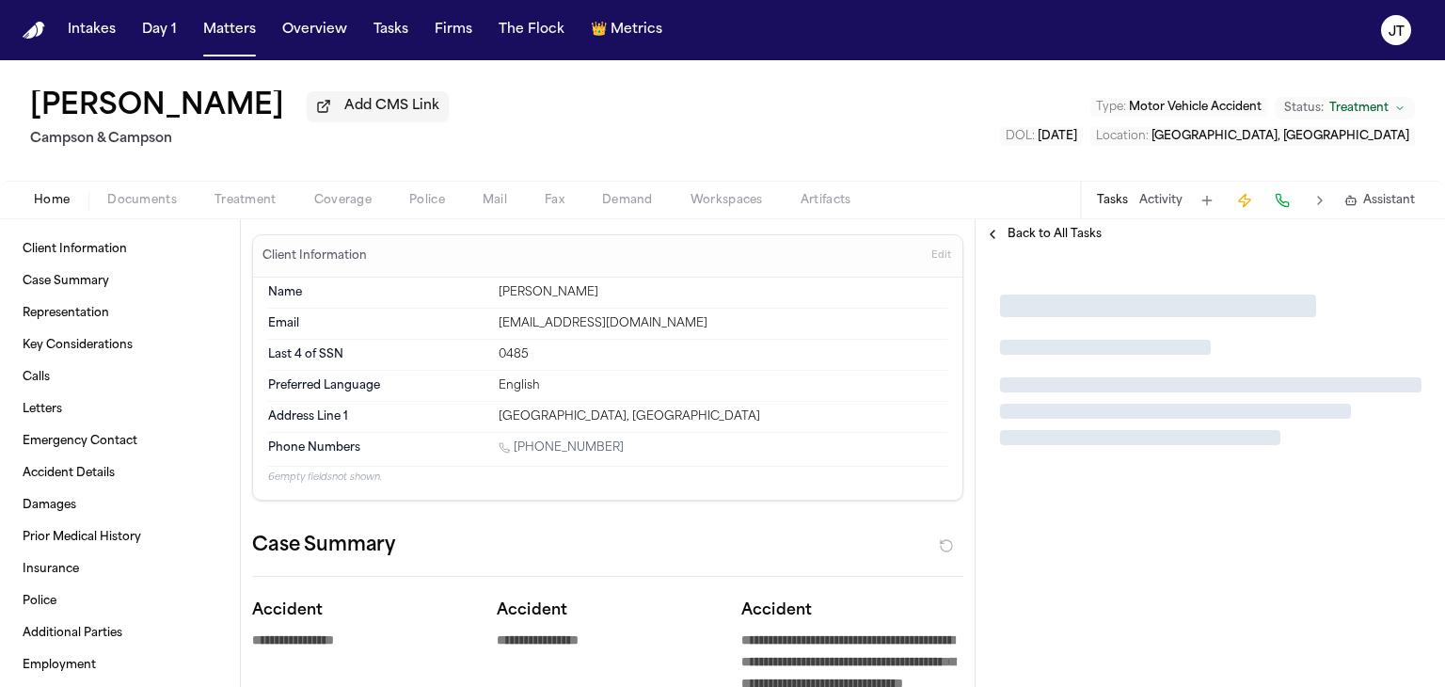
type textarea "*"
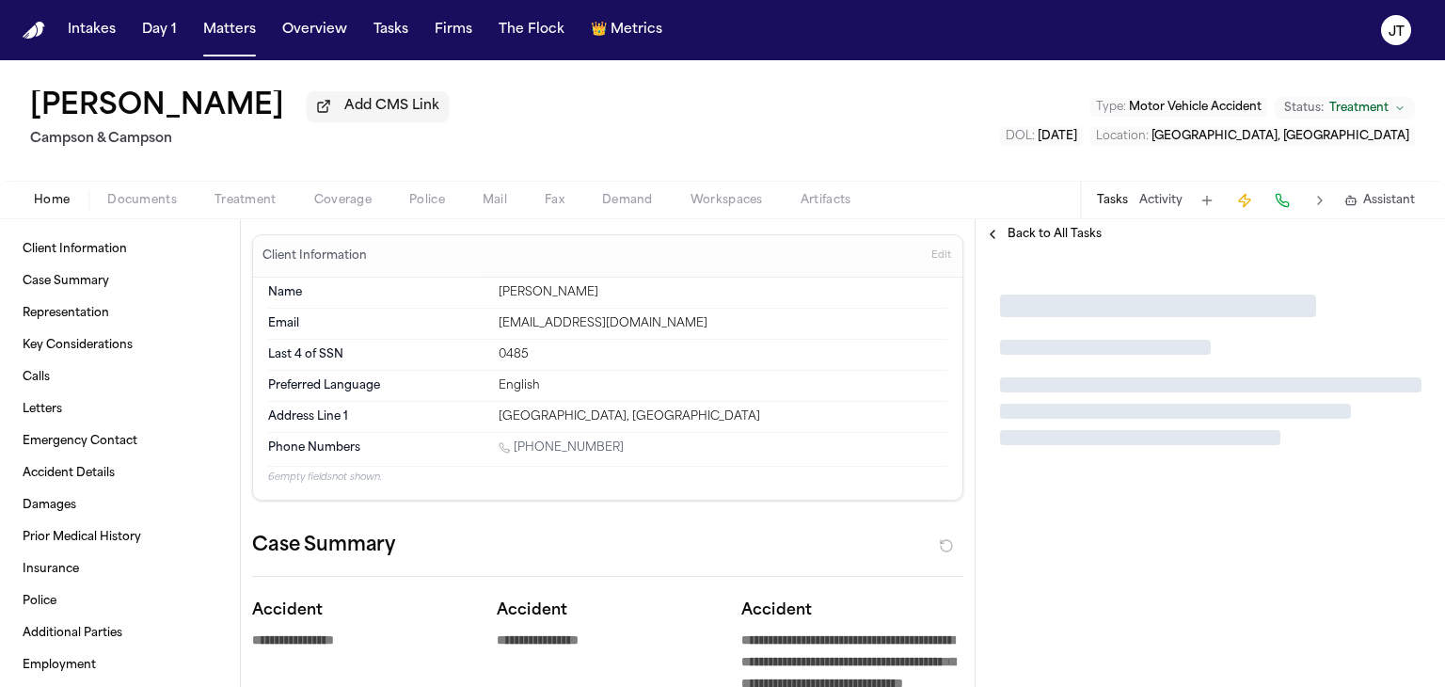
type textarea "*"
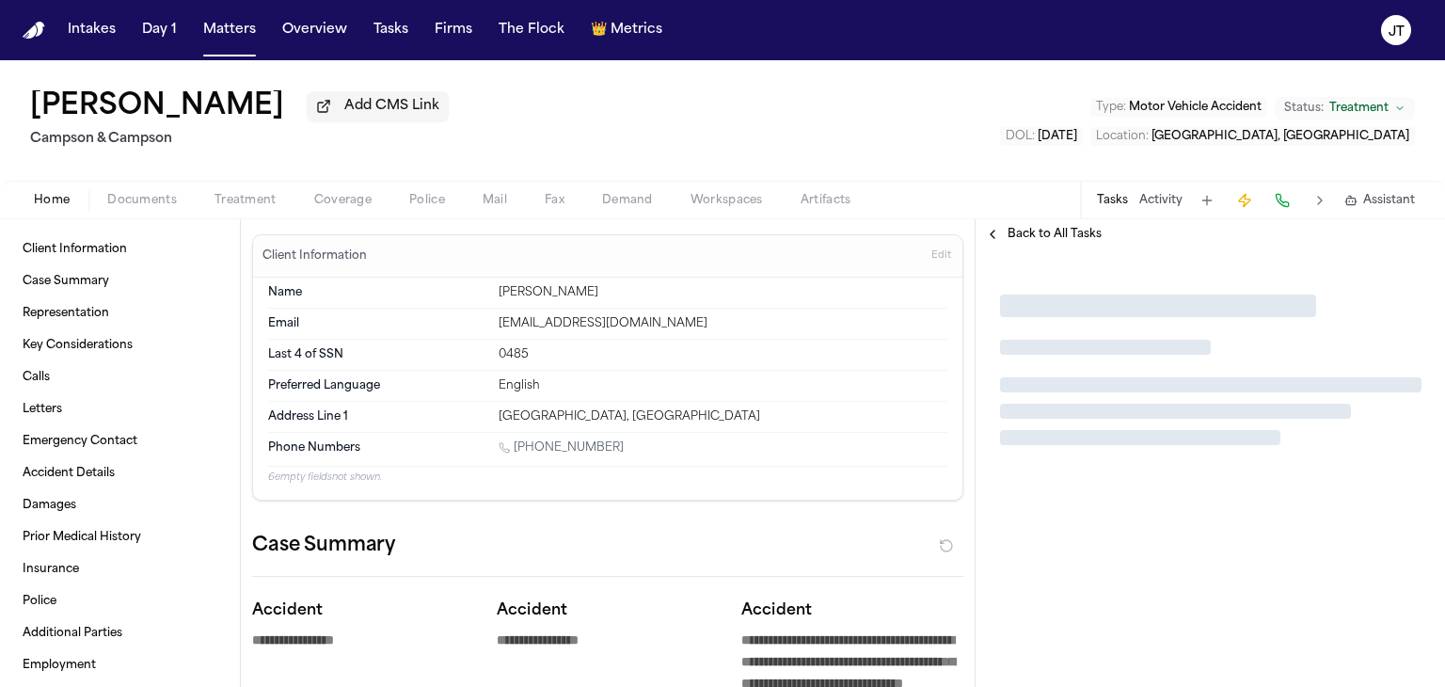
type textarea "*"
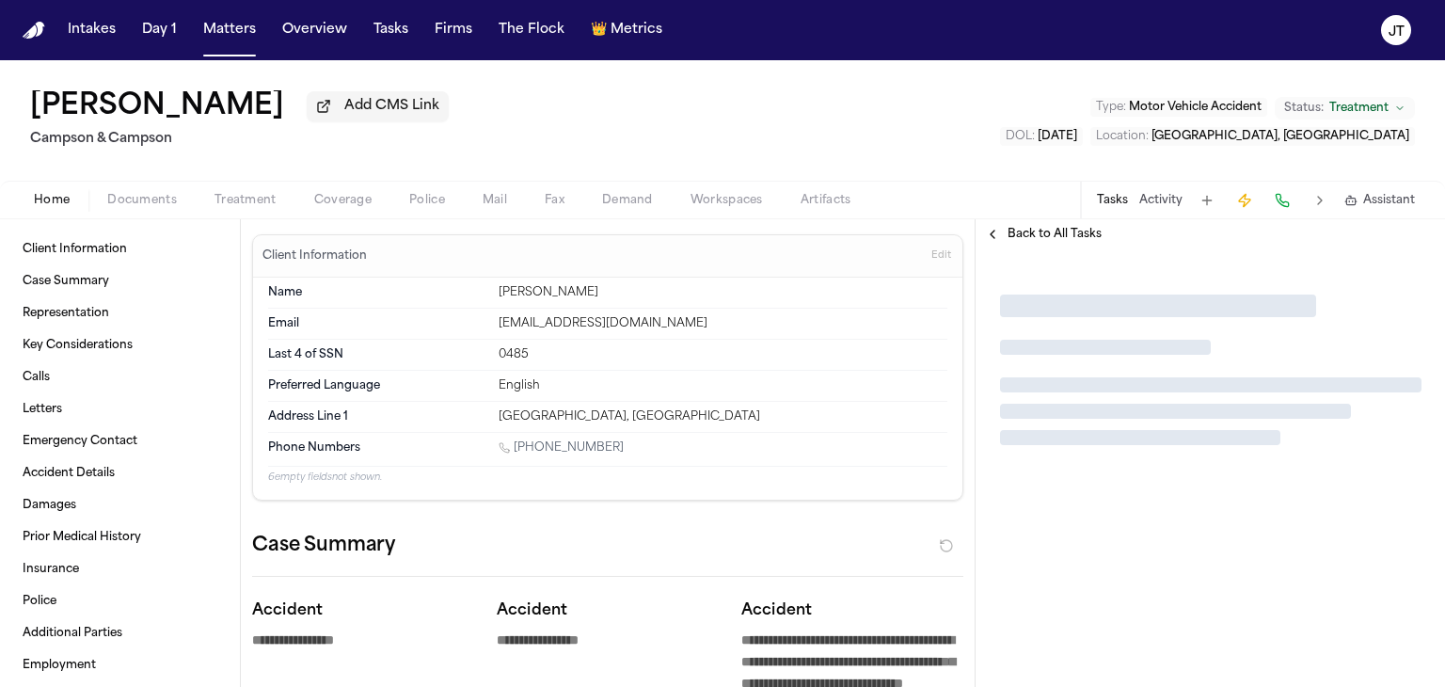
type textarea "*"
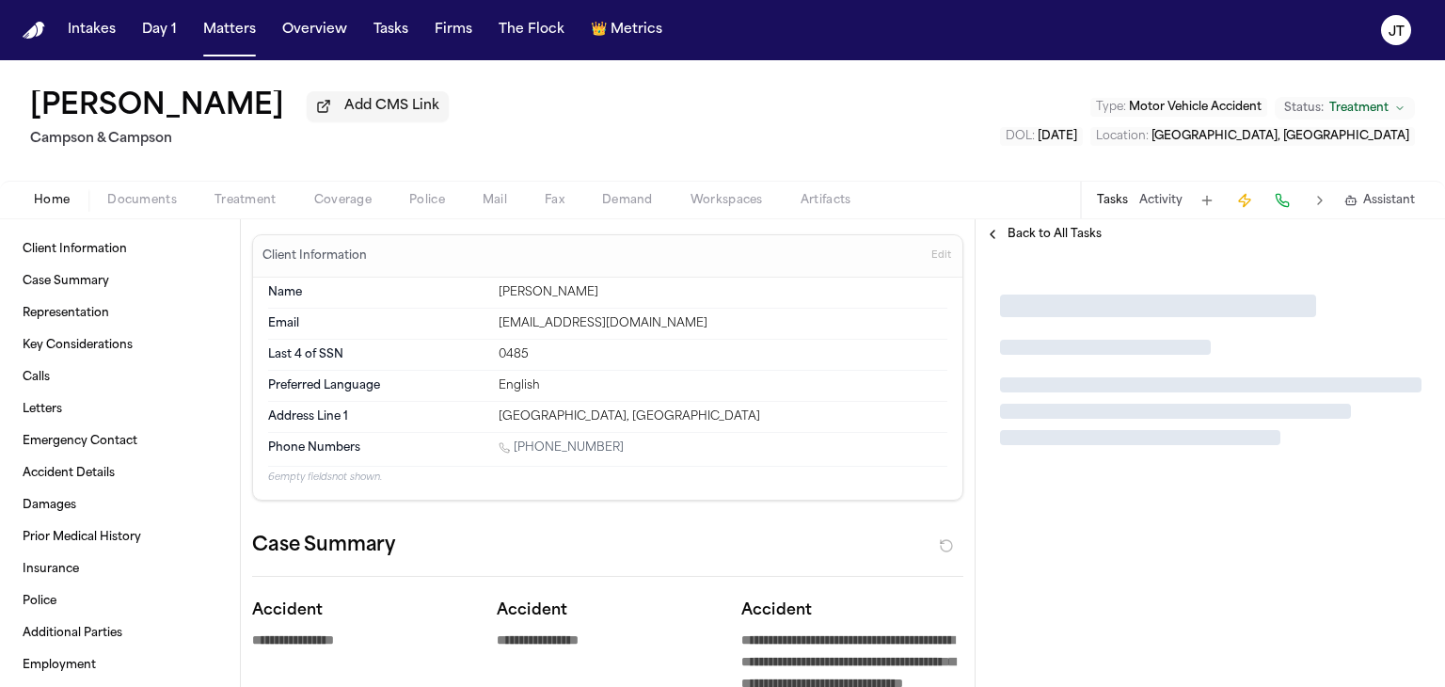
type textarea "*"
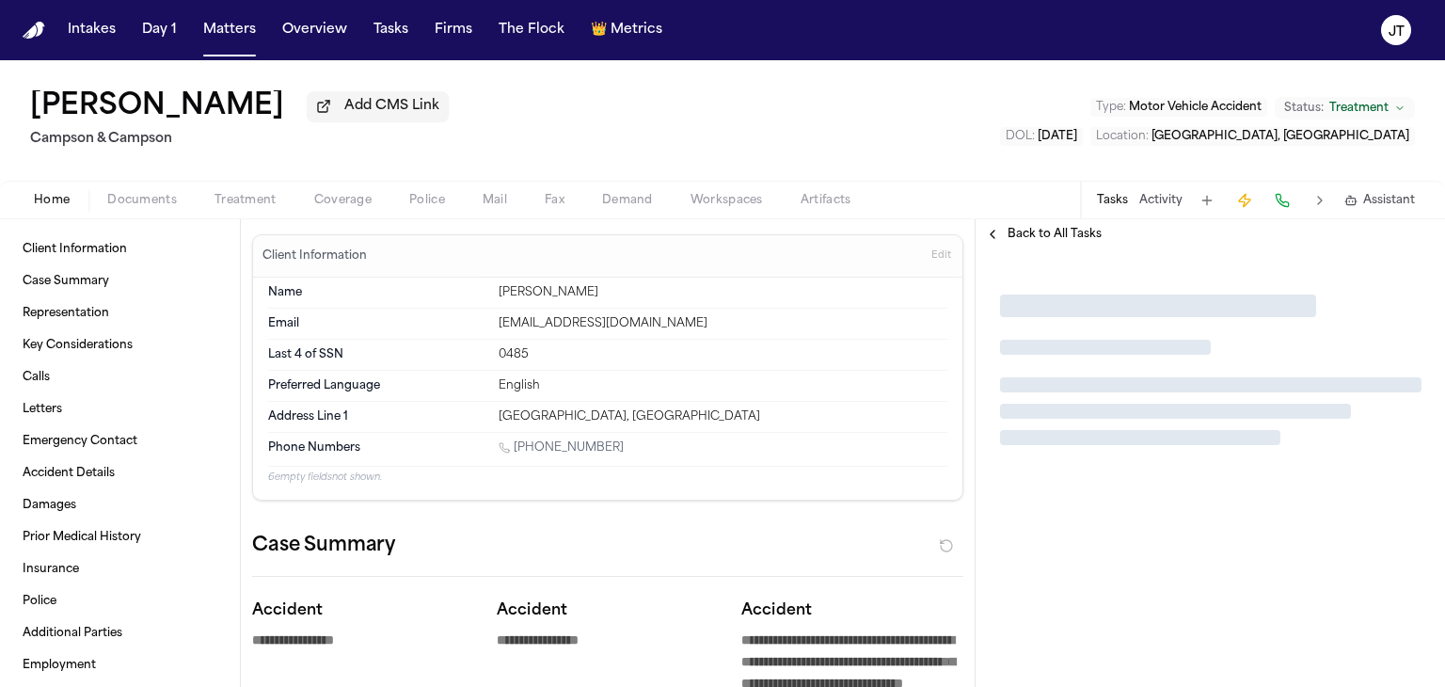
type textarea "*"
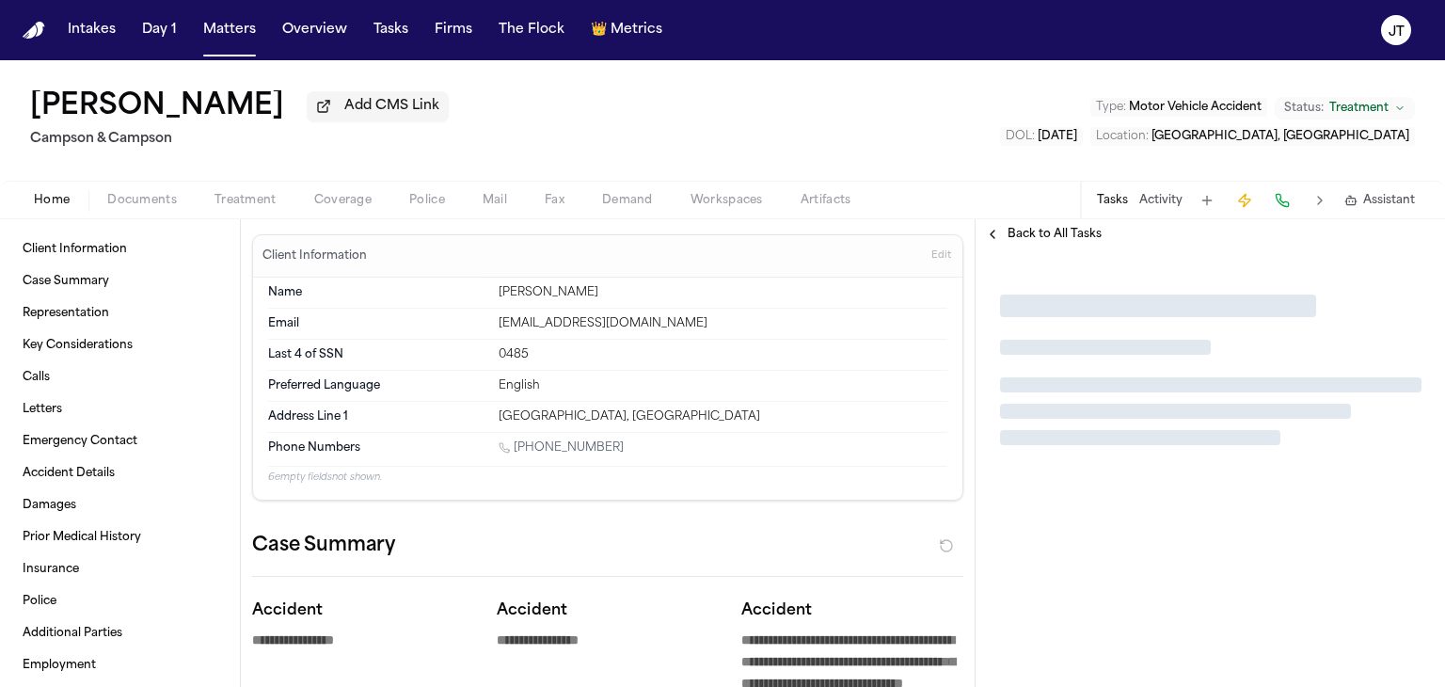
type textarea "*"
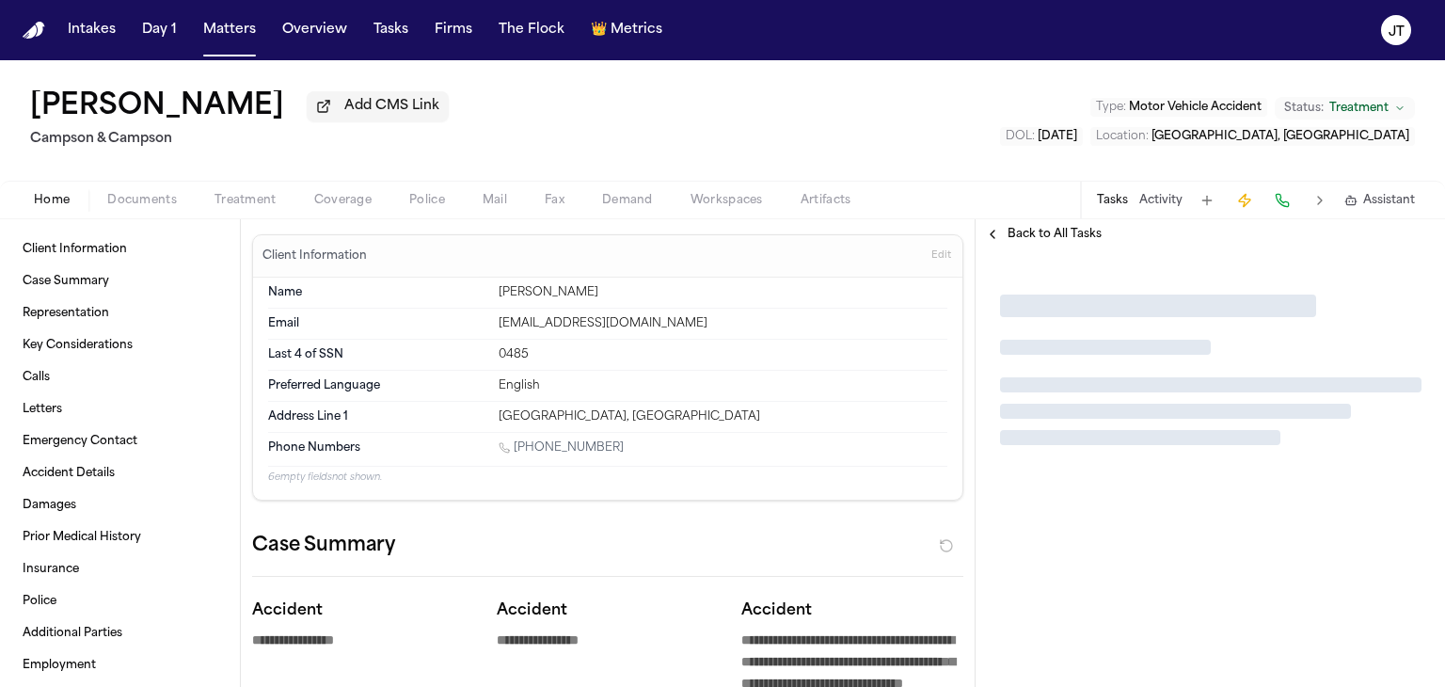
type textarea "*"
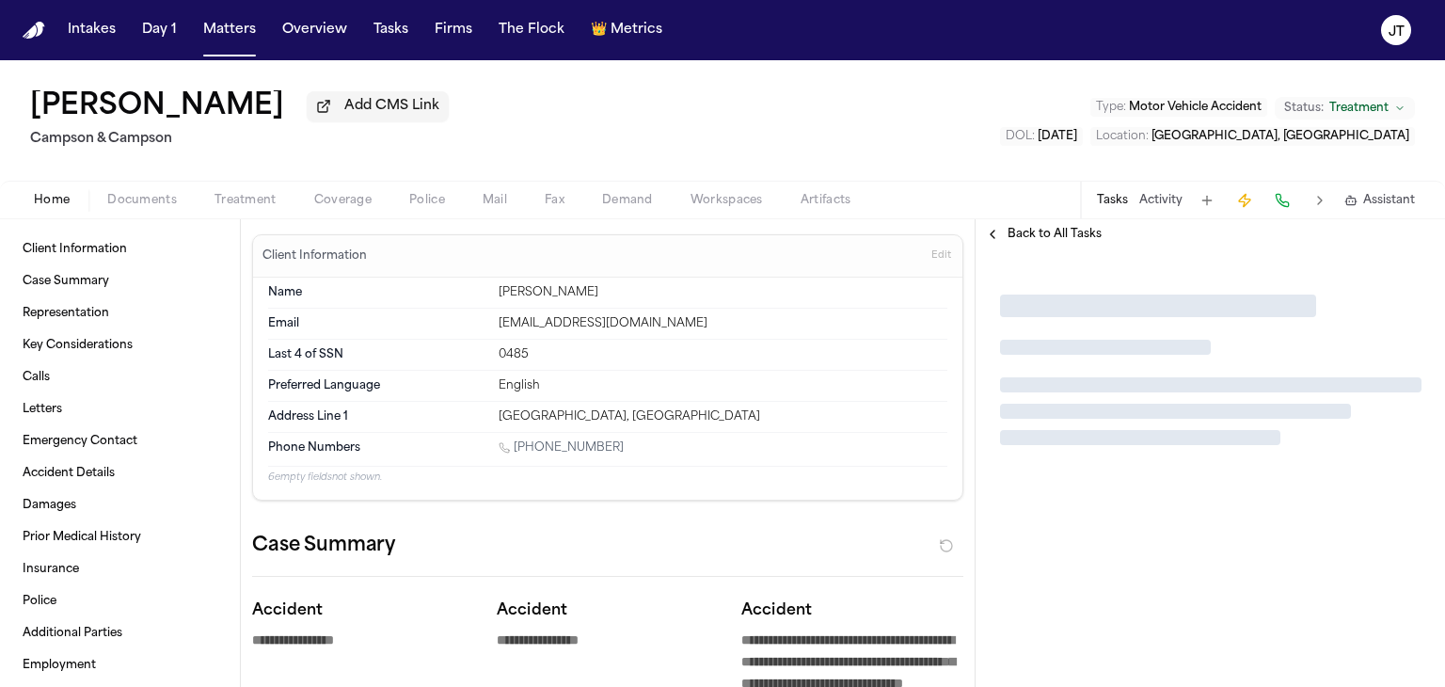
type textarea "*"
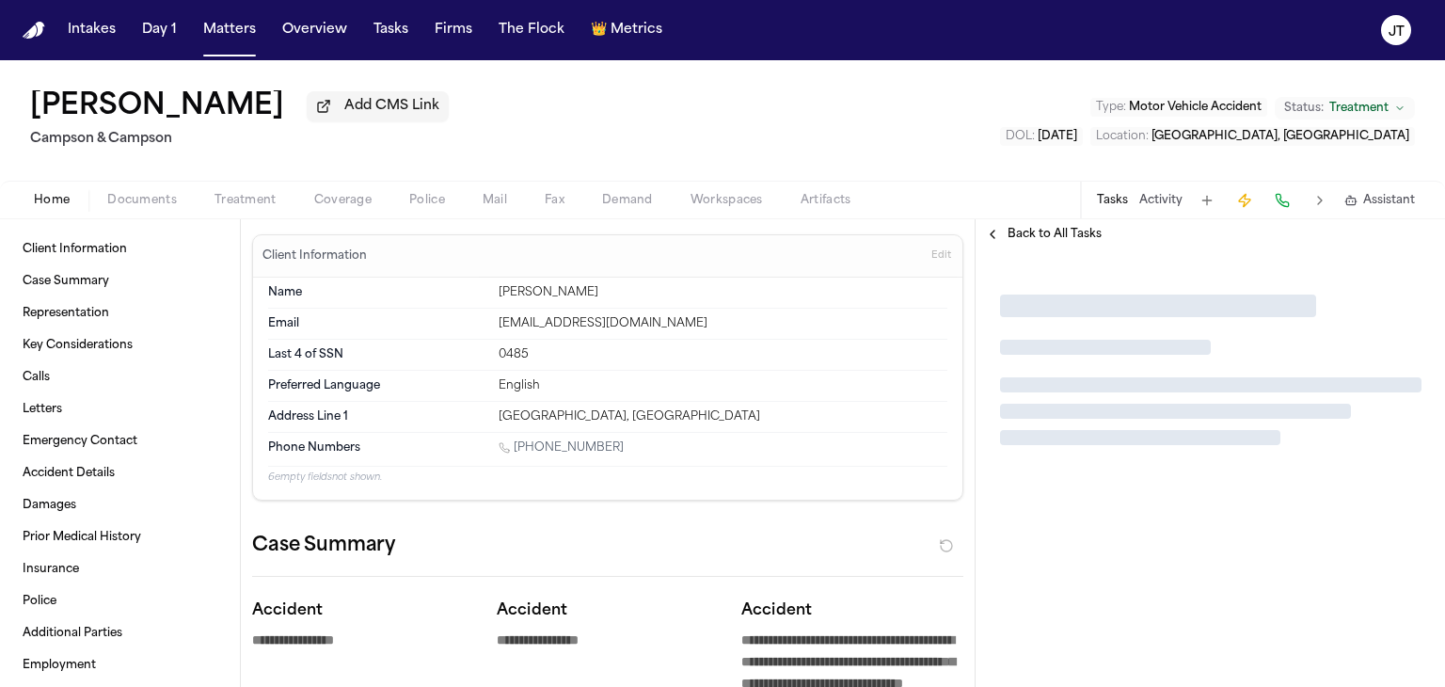
type textarea "*"
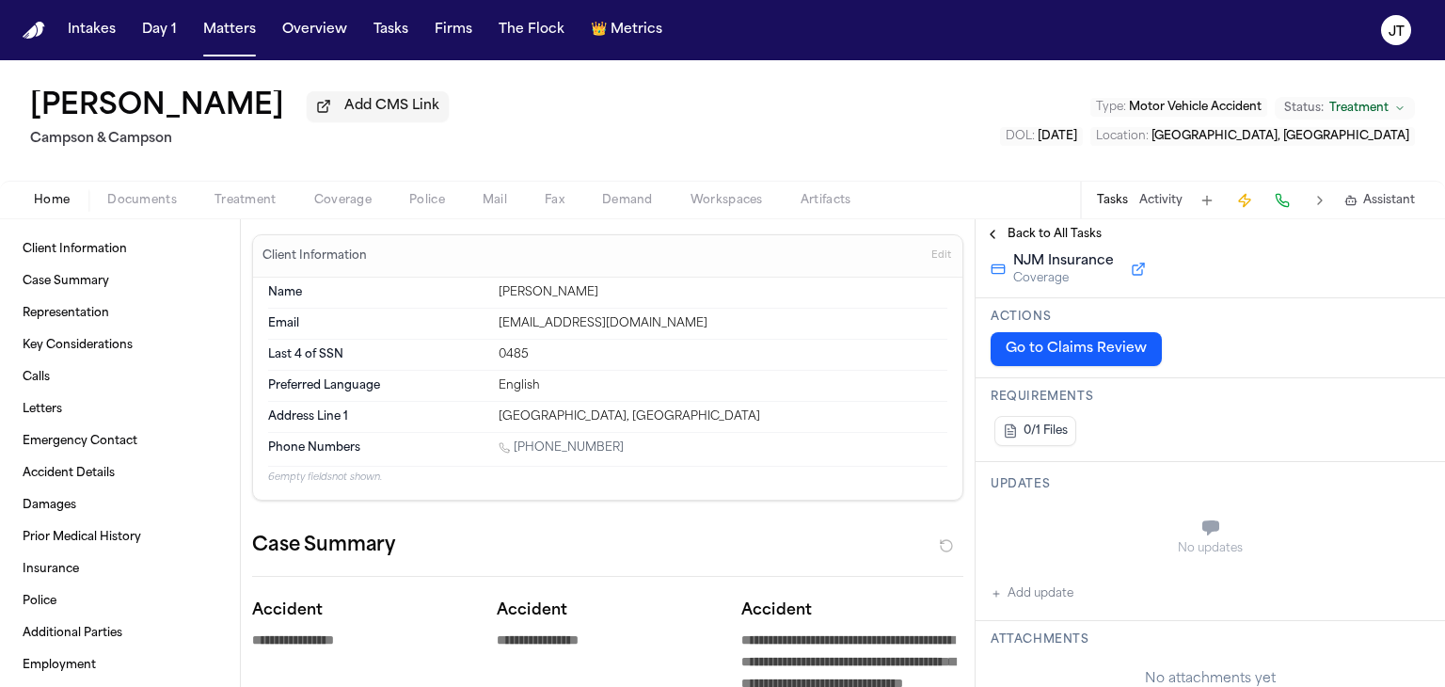
scroll to position [209, 0]
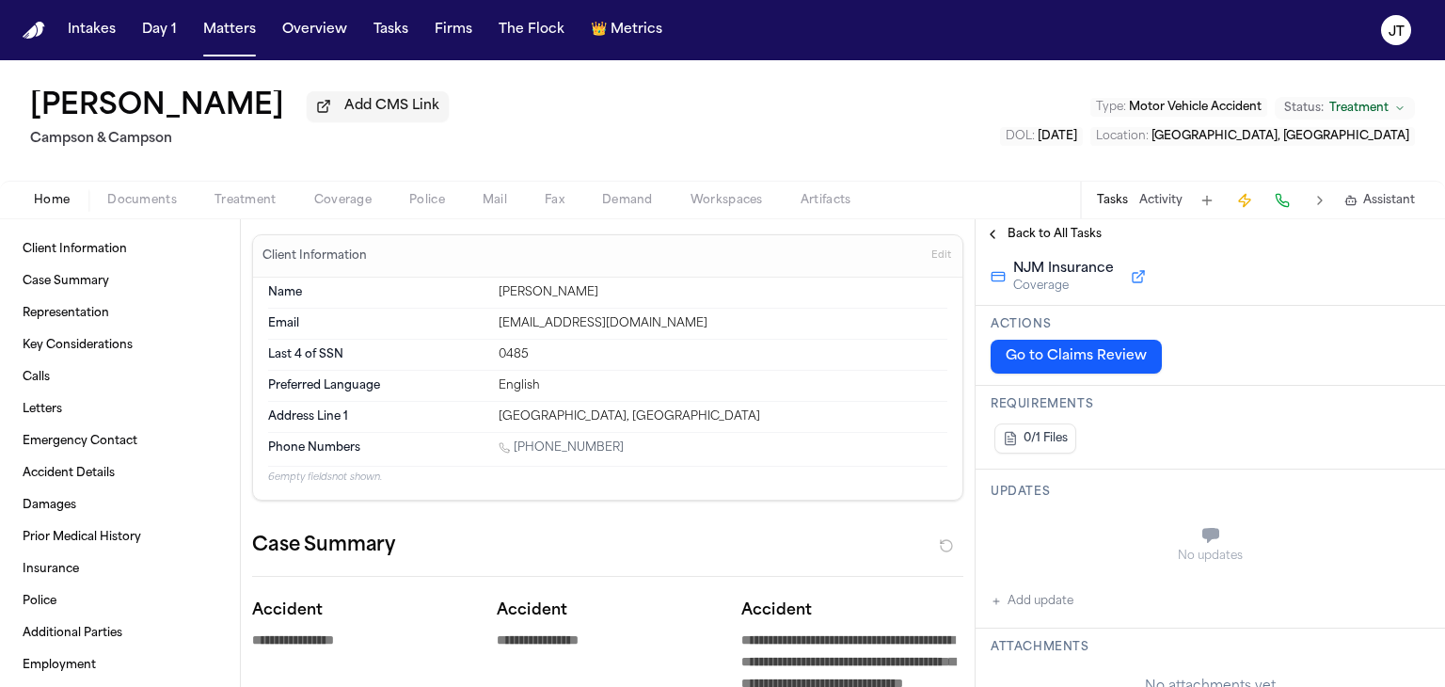
click at [1050, 362] on button "Go to Claims Review" at bounding box center [1075, 357] width 171 height 34
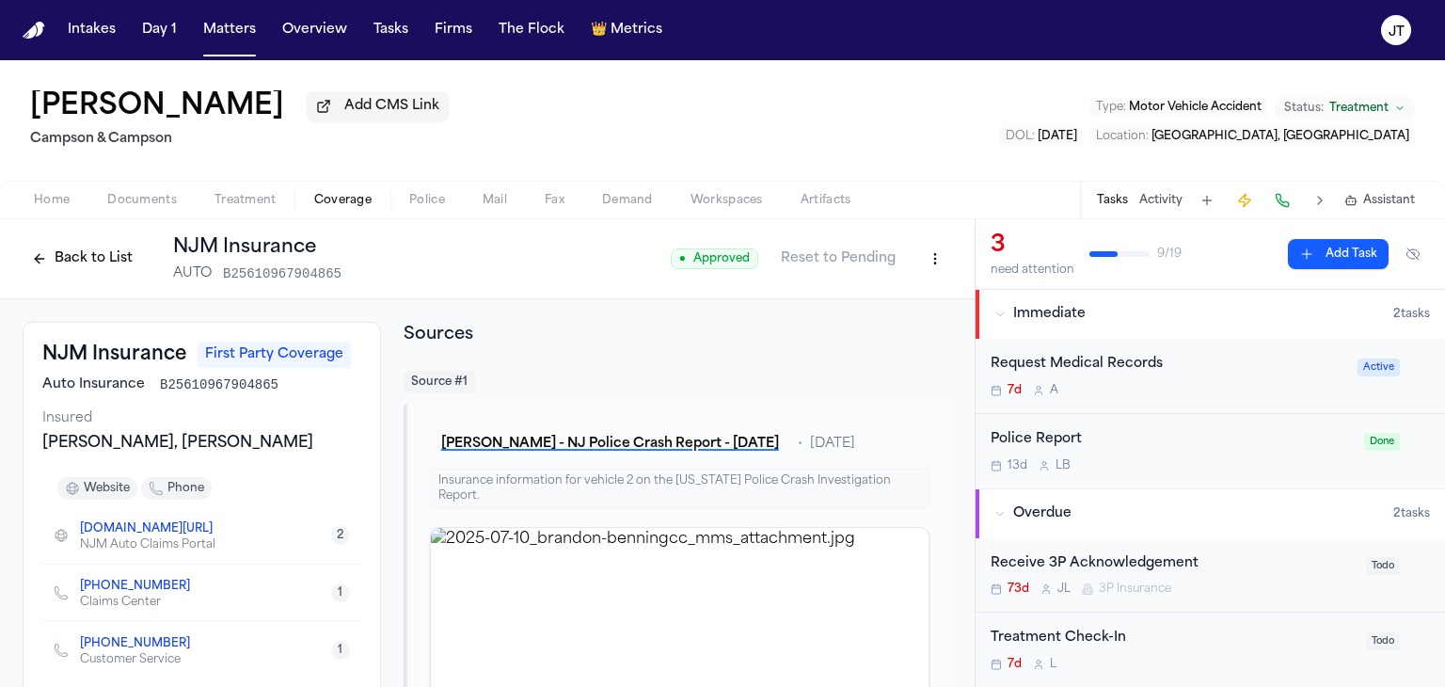
drag, startPoint x: 957, startPoint y: 409, endPoint x: 956, endPoint y: 470, distance: 61.1
click at [956, 470] on div "NJM Insurance First Party Coverage Auto Insurance B25610967904865 Insured [PERS…" at bounding box center [487, 672] width 974 height 747
click at [113, 584] on link "[PHONE_NUMBER]" at bounding box center [135, 585] width 110 height 15
click at [56, 308] on div "NJM Insurance First Party Coverage Auto Insurance B25610967904865 Insured [PERS…" at bounding box center [487, 672] width 974 height 747
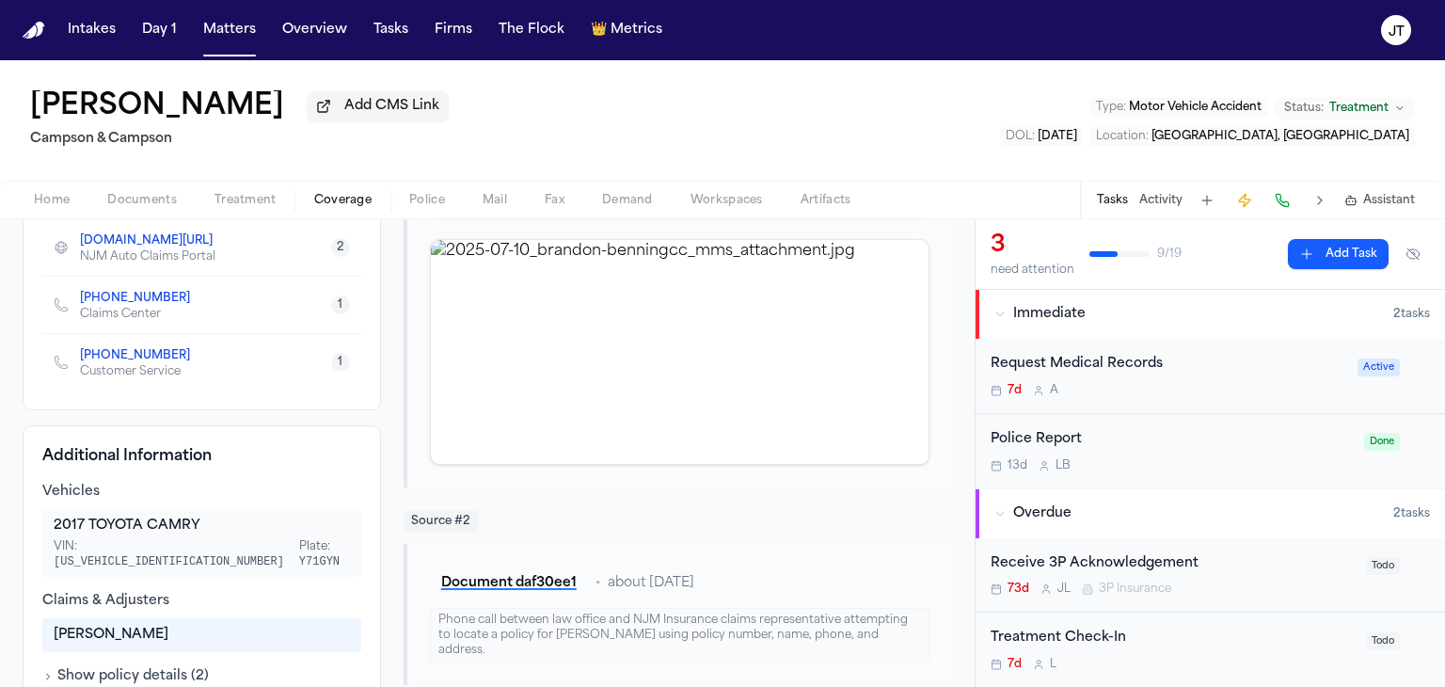
scroll to position [343, 0]
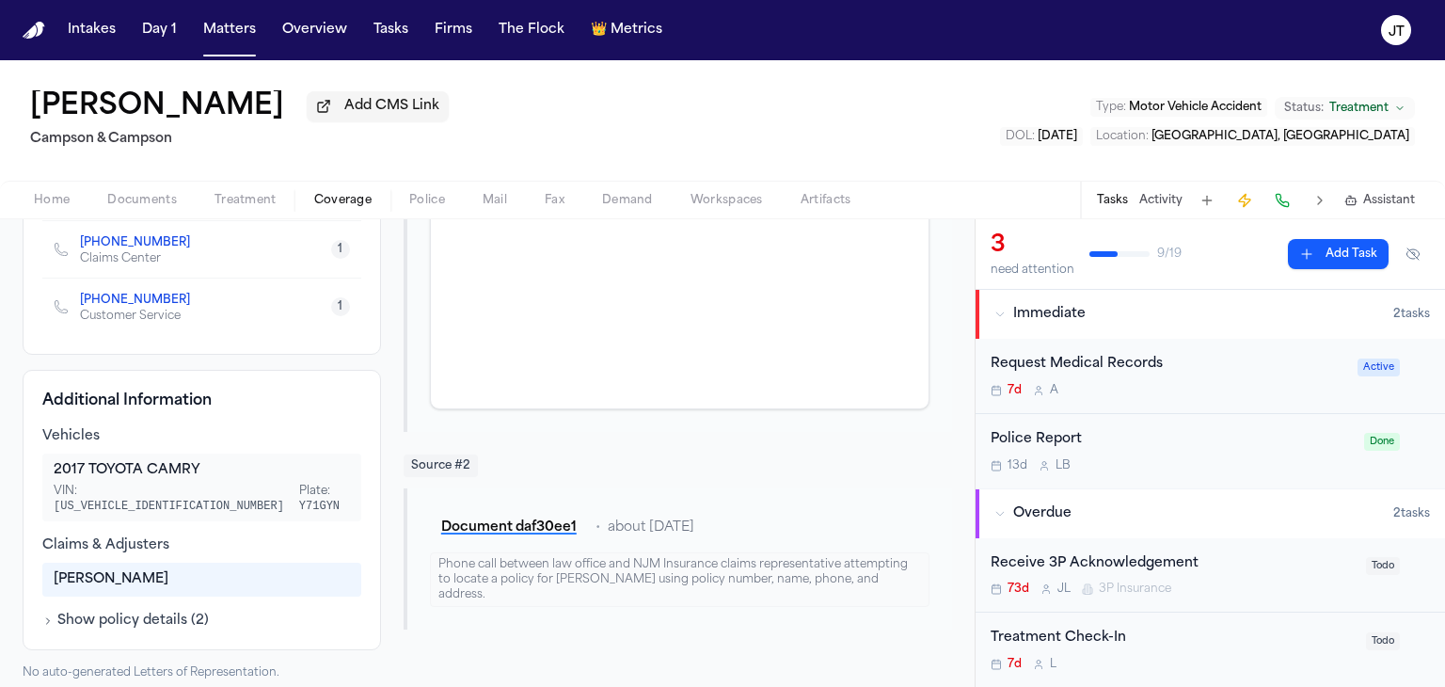
drag, startPoint x: 94, startPoint y: 602, endPoint x: 42, endPoint y: 613, distance: 52.9
click at [42, 613] on div "Additional Information Vehicles 2017 TOYOTA CAMRY VIN: [US_VEHICLE_IDENTIFICATI…" at bounding box center [202, 510] width 358 height 280
click at [45, 615] on icon "button" at bounding box center [47, 620] width 11 height 11
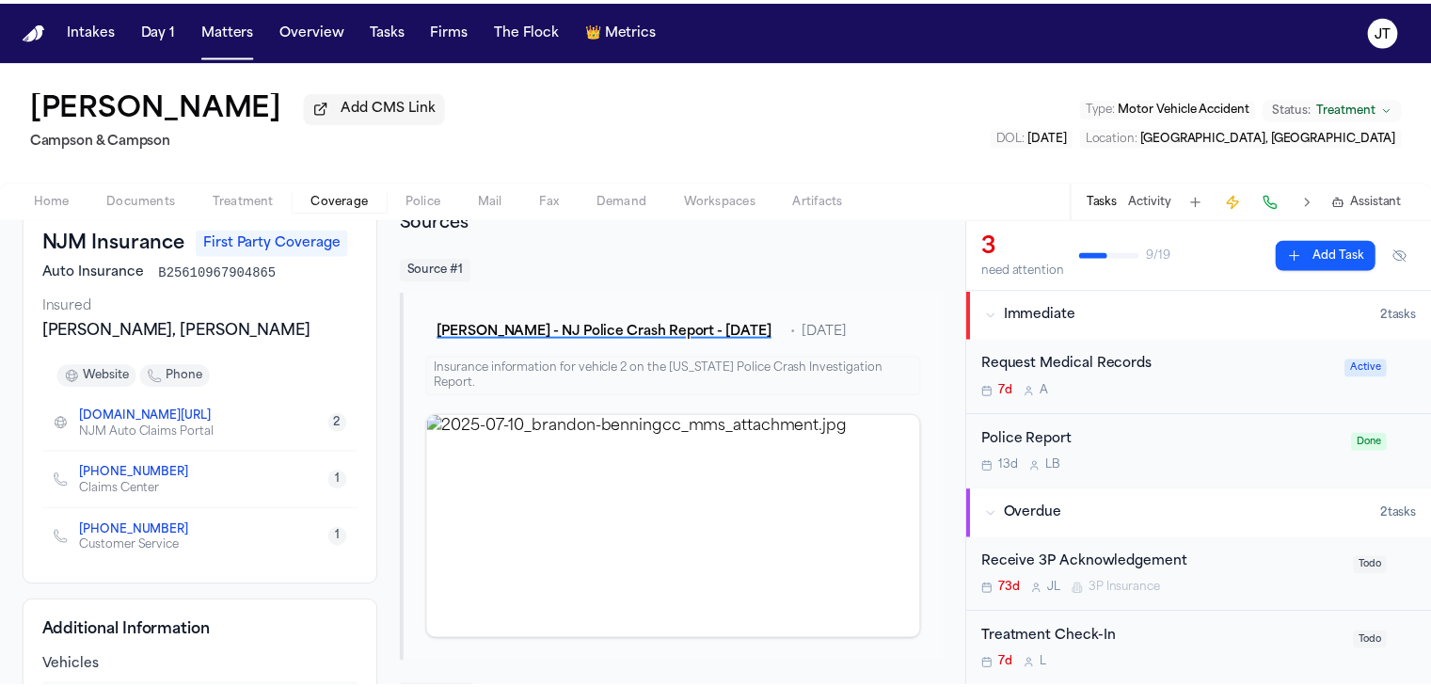
scroll to position [0, 0]
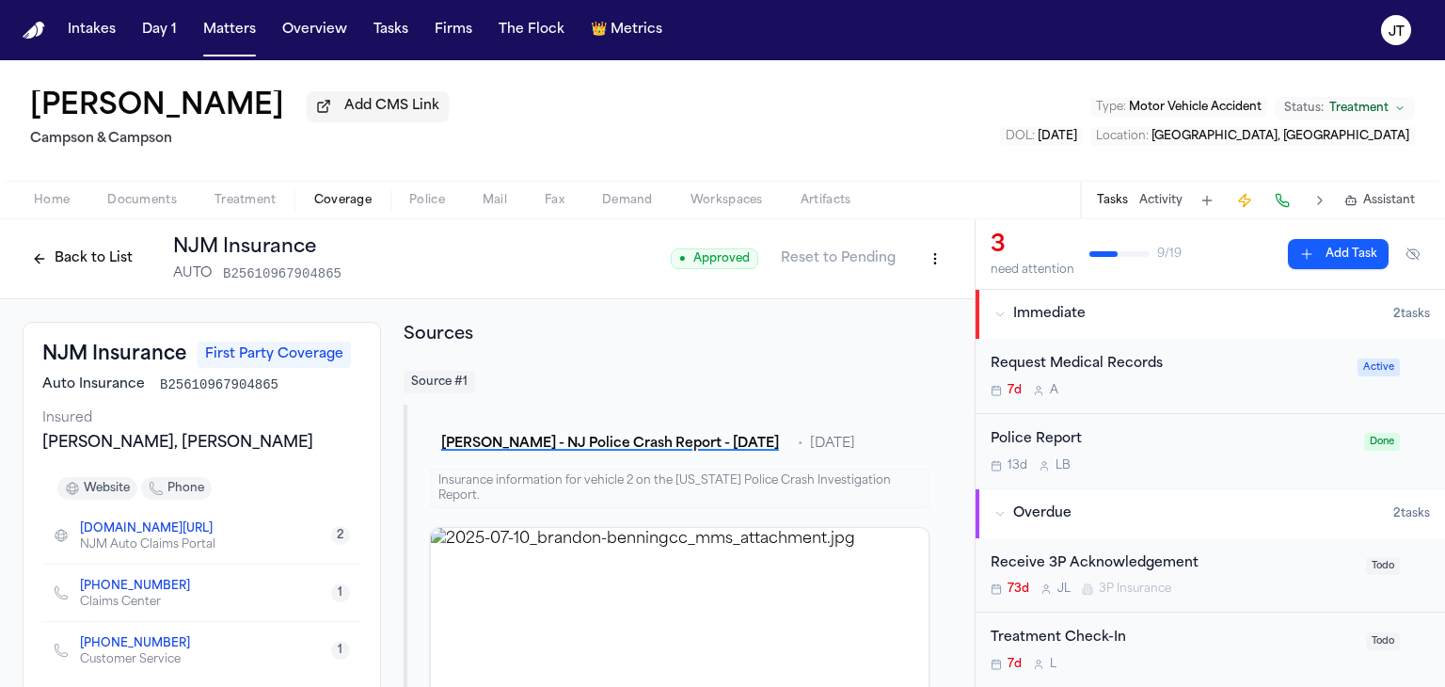
click at [914, 254] on html "Intakes Day 1 Matters Overview Tasks Firms The Flock 👑 Metrics [PERSON_NAME] [P…" at bounding box center [722, 343] width 1445 height 687
click at [871, 296] on div "Edit Coverage" at bounding box center [857, 299] width 158 height 30
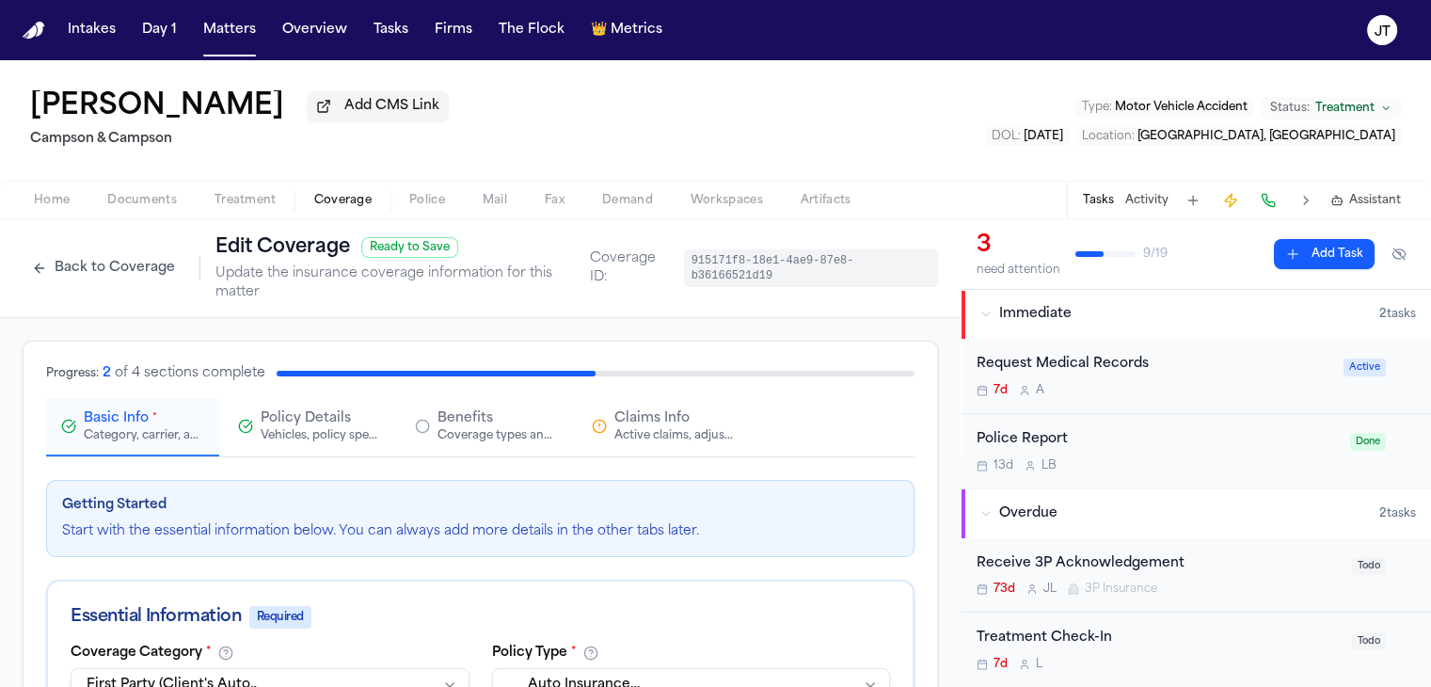
click at [640, 428] on div "Active claims, adjusters, and subrogation details" at bounding box center [674, 435] width 120 height 15
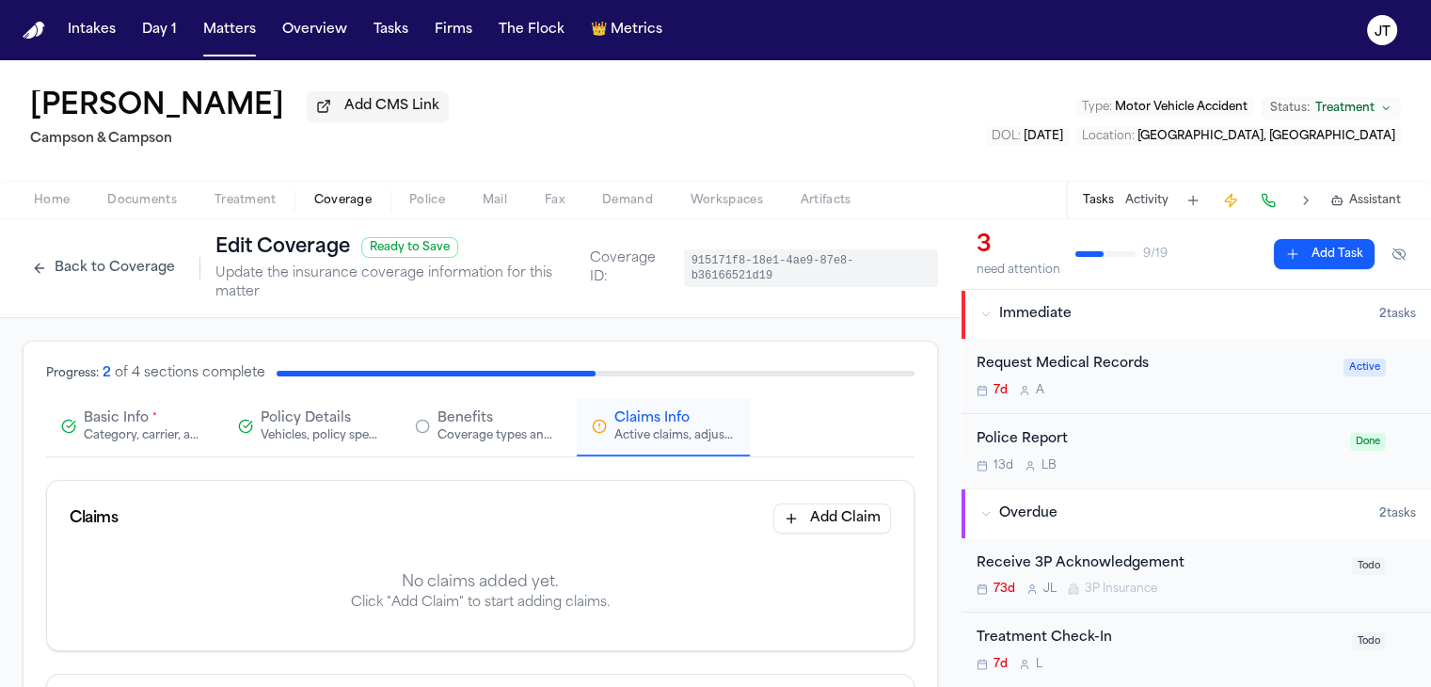
click at [105, 409] on span "Basic Info" at bounding box center [116, 418] width 65 height 19
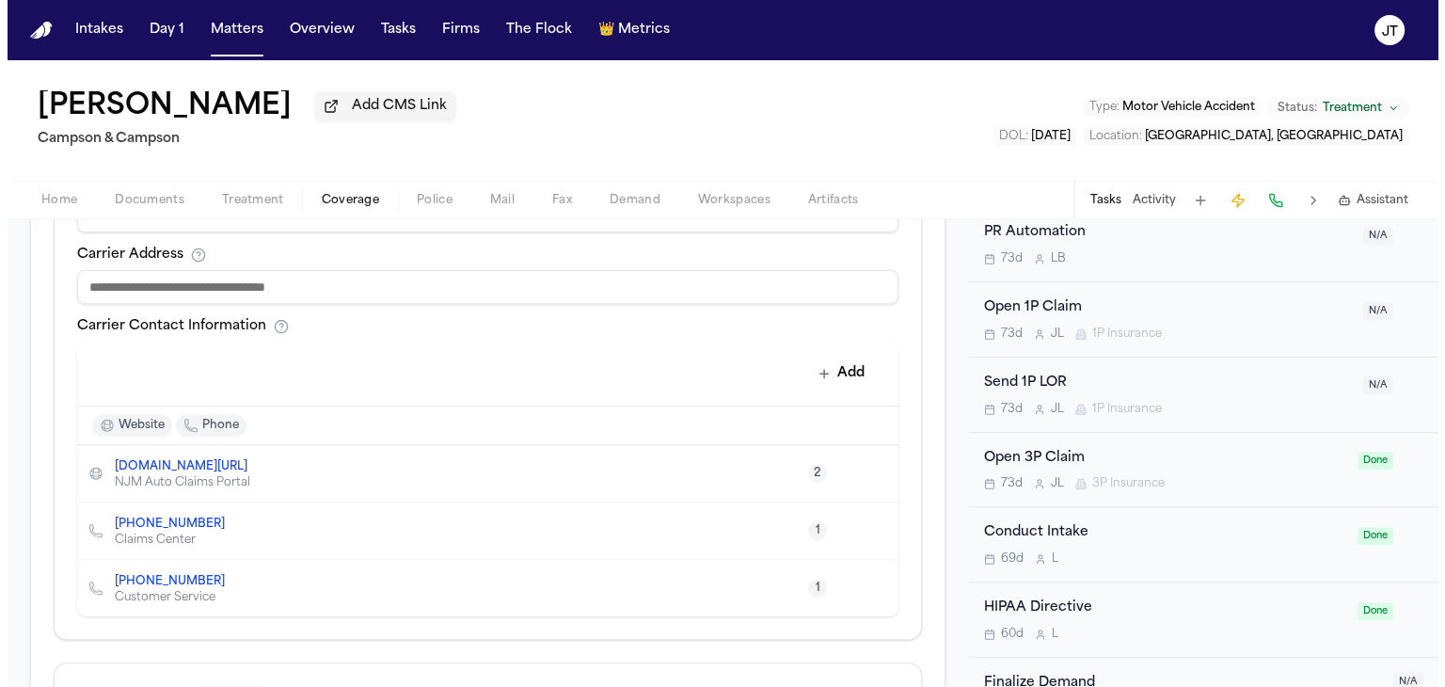
scroll to position [1142, 0]
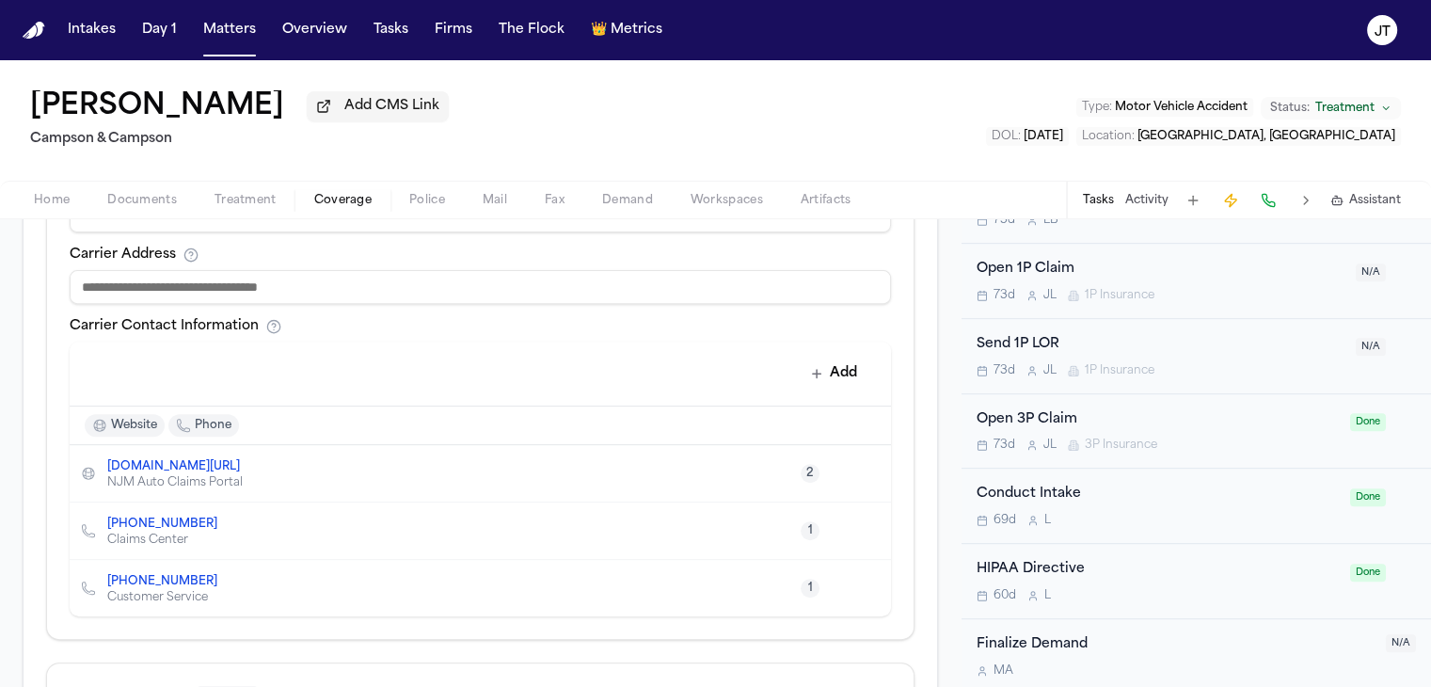
click at [196, 103] on h1 "[PERSON_NAME]" at bounding box center [157, 107] width 254 height 34
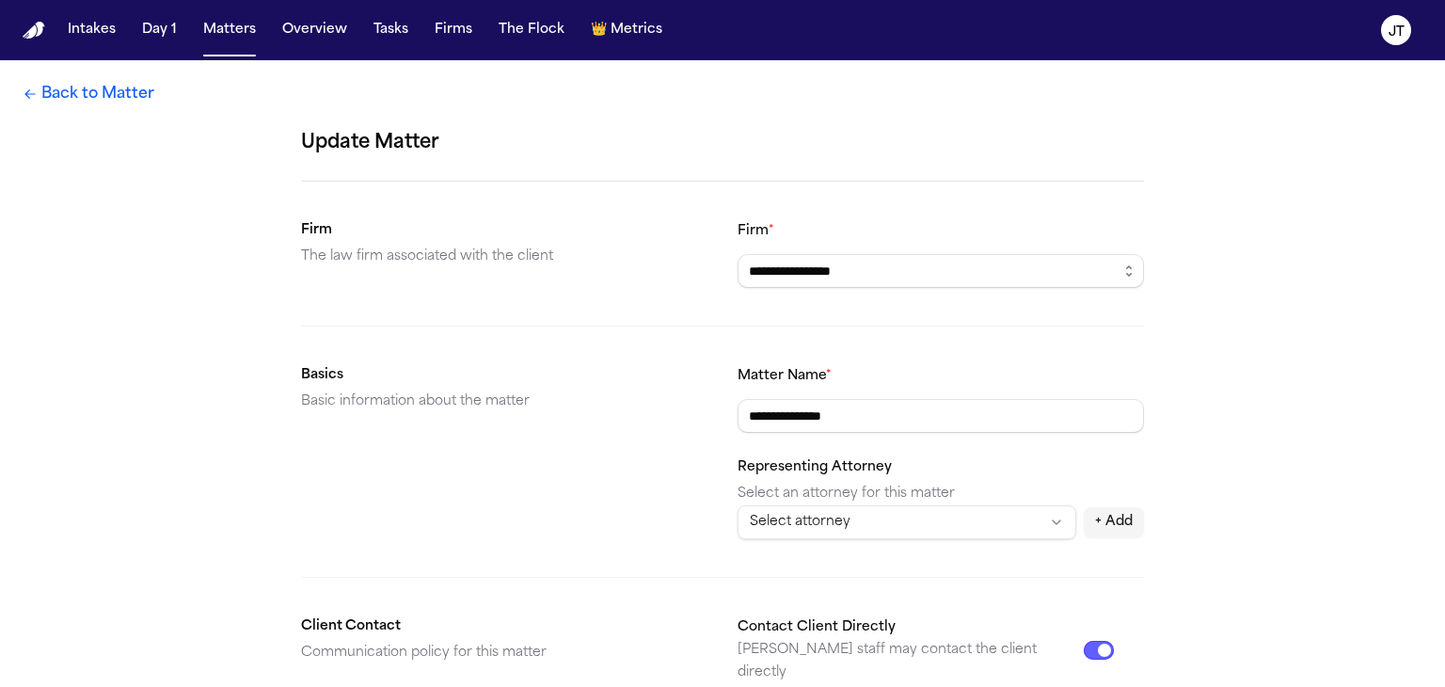
click at [109, 88] on link "Back to Matter" at bounding box center [89, 94] width 132 height 23
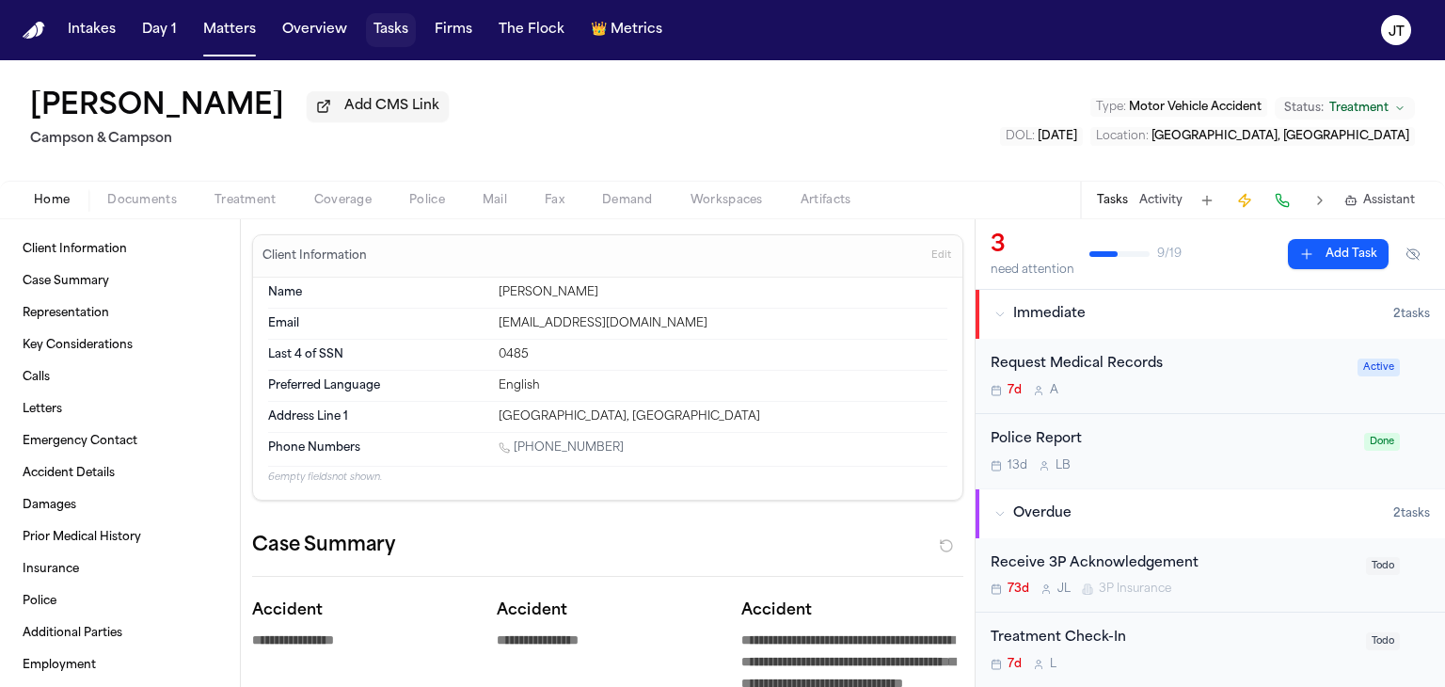
click at [380, 40] on button "Tasks" at bounding box center [391, 30] width 50 height 34
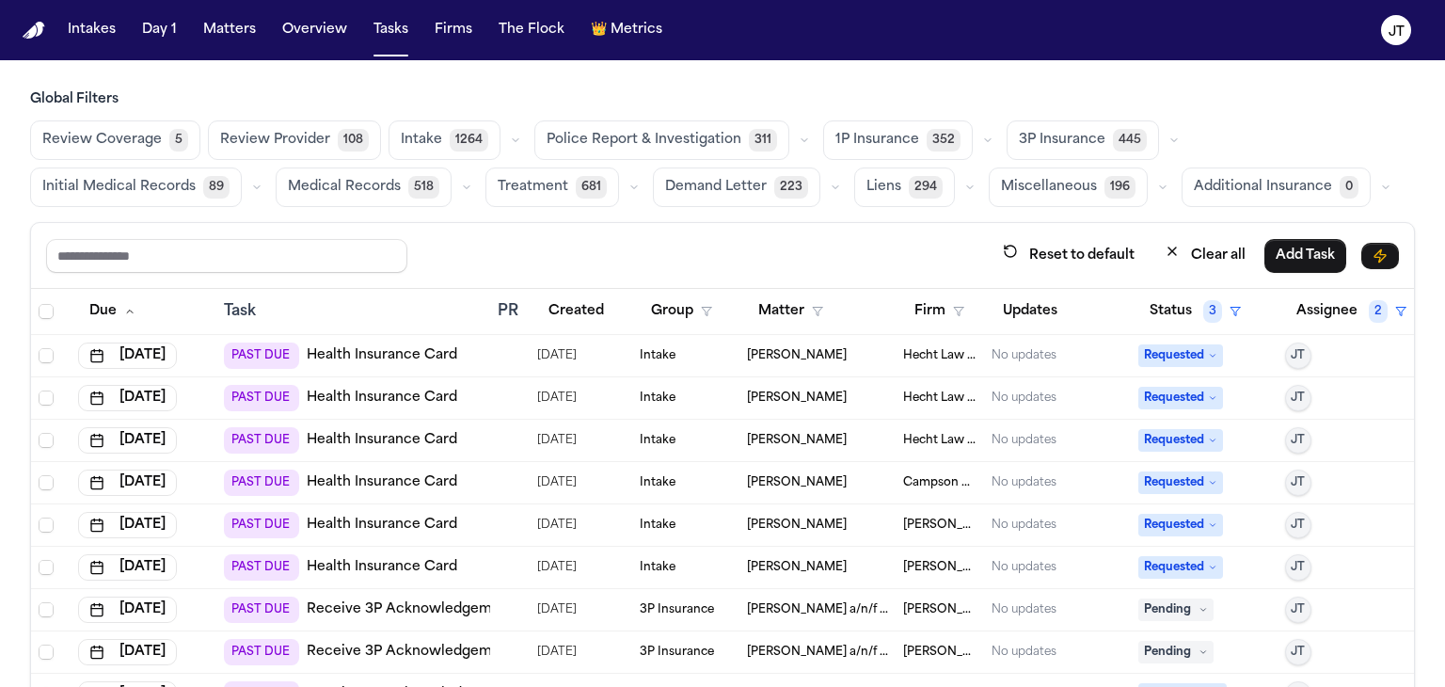
click at [835, 136] on span "1P Insurance" at bounding box center [877, 140] width 84 height 19
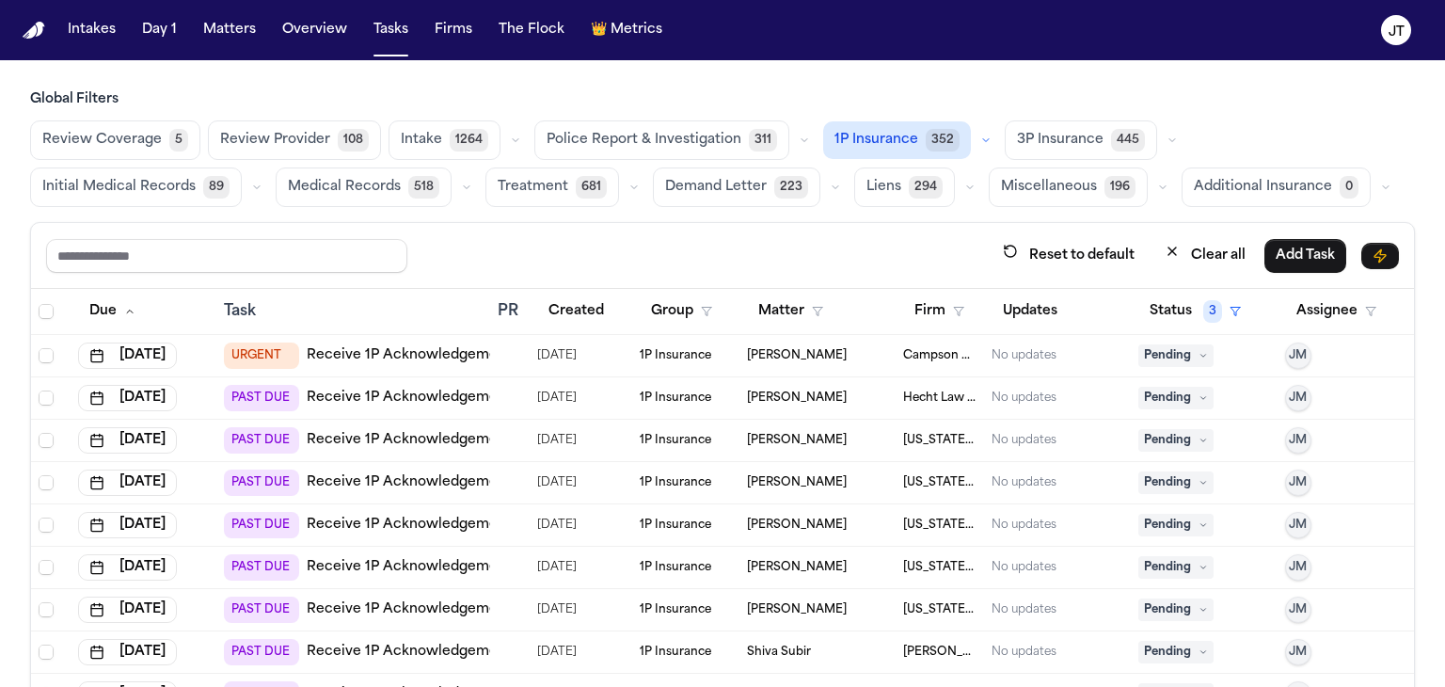
drag, startPoint x: 394, startPoint y: 354, endPoint x: 357, endPoint y: 336, distance: 40.8
click at [357, 336] on td "URGENT Receive 1P Acknowledgement" at bounding box center [353, 356] width 274 height 42
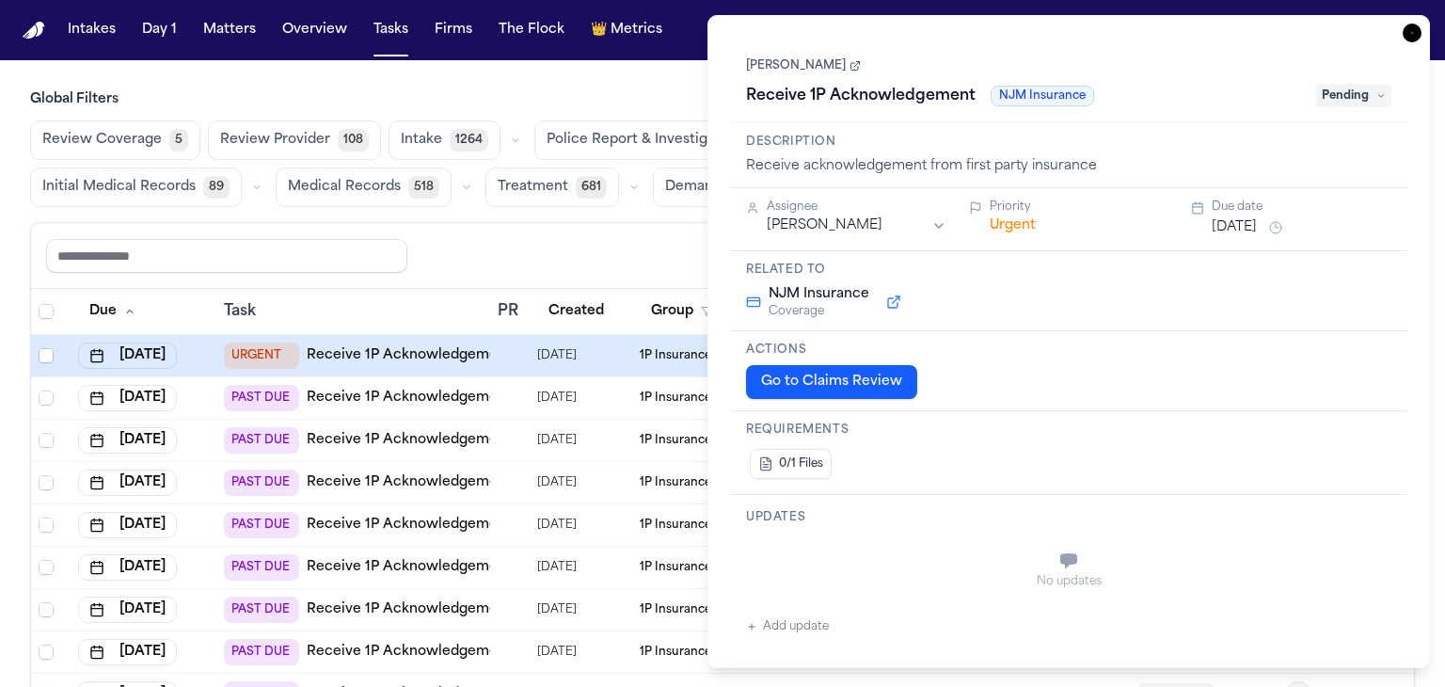
click at [781, 622] on button "Add update" at bounding box center [787, 626] width 83 height 23
click at [818, 560] on textarea "Add your update" at bounding box center [1080, 563] width 608 height 38
click at [1366, 607] on button "Add" at bounding box center [1364, 607] width 39 height 23
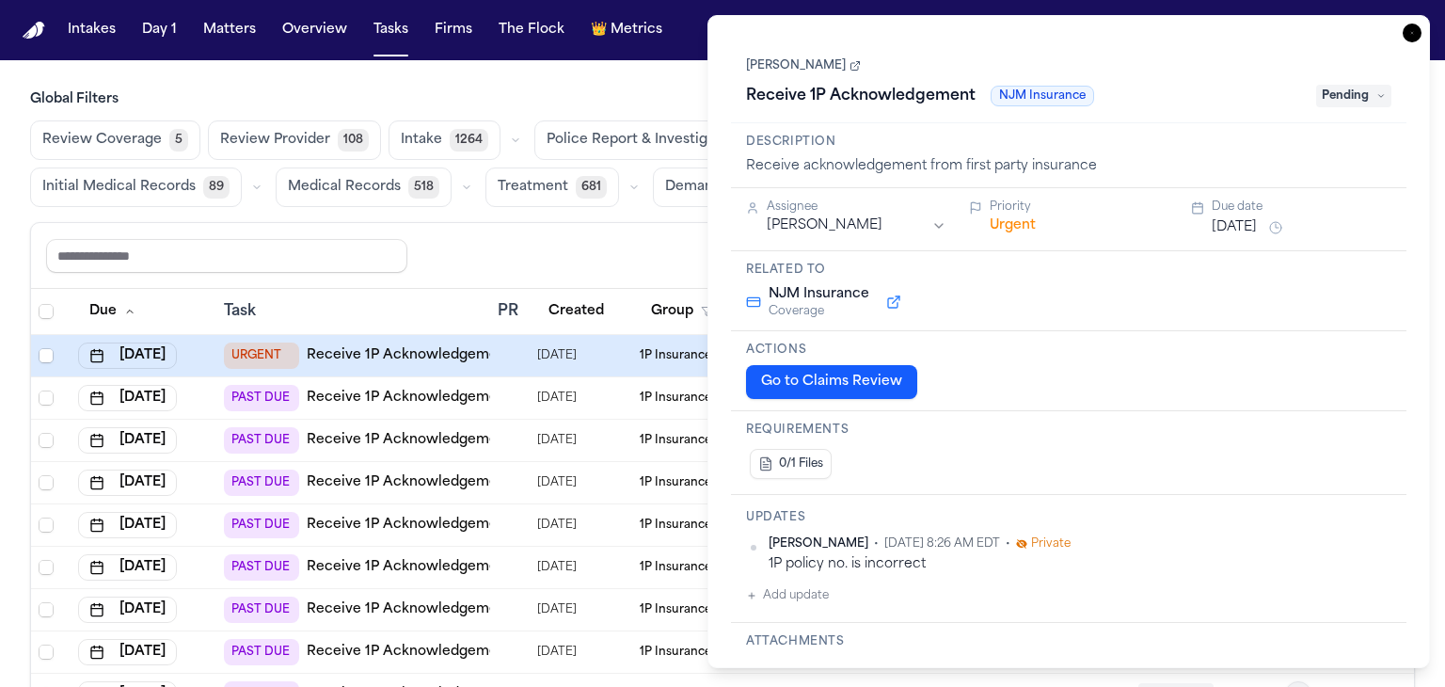
click at [570, 258] on div "Reset to default Clear all Add Task" at bounding box center [722, 255] width 1352 height 35
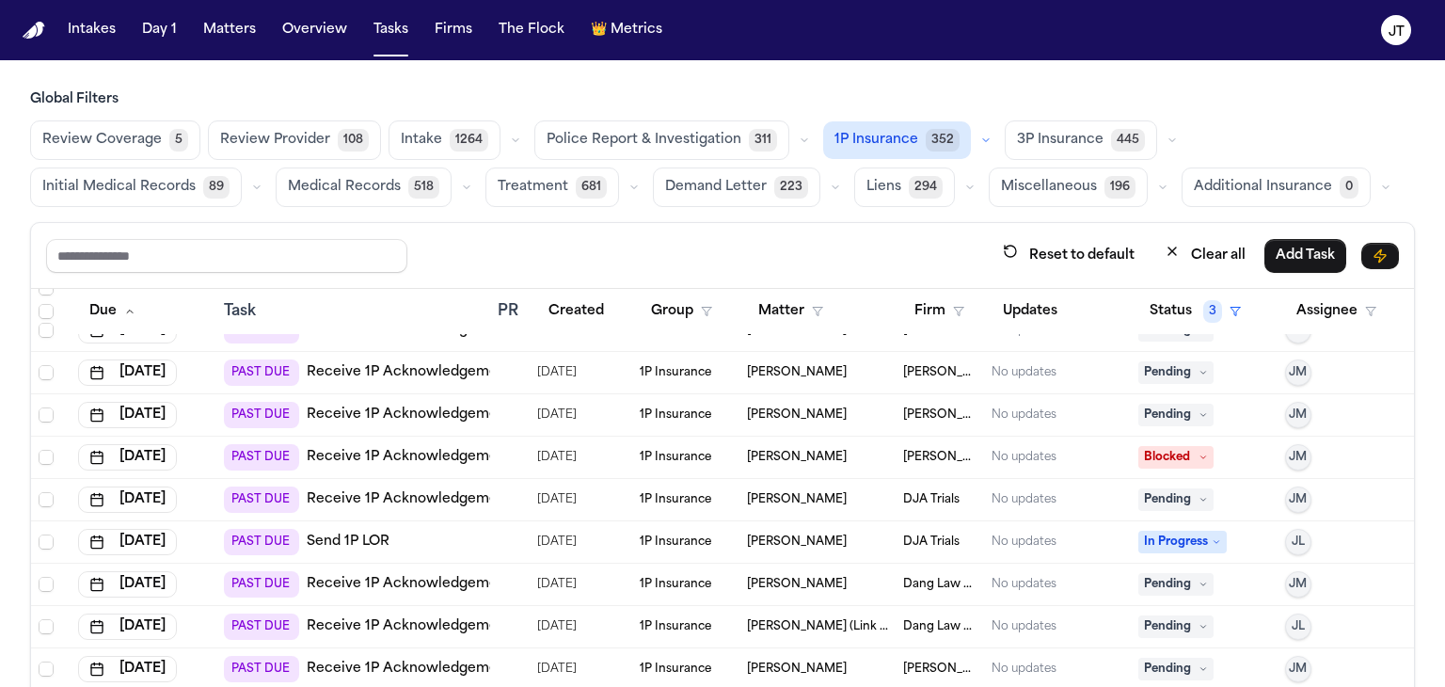
scroll to position [2074, 0]
